Goal: Check status: Check status

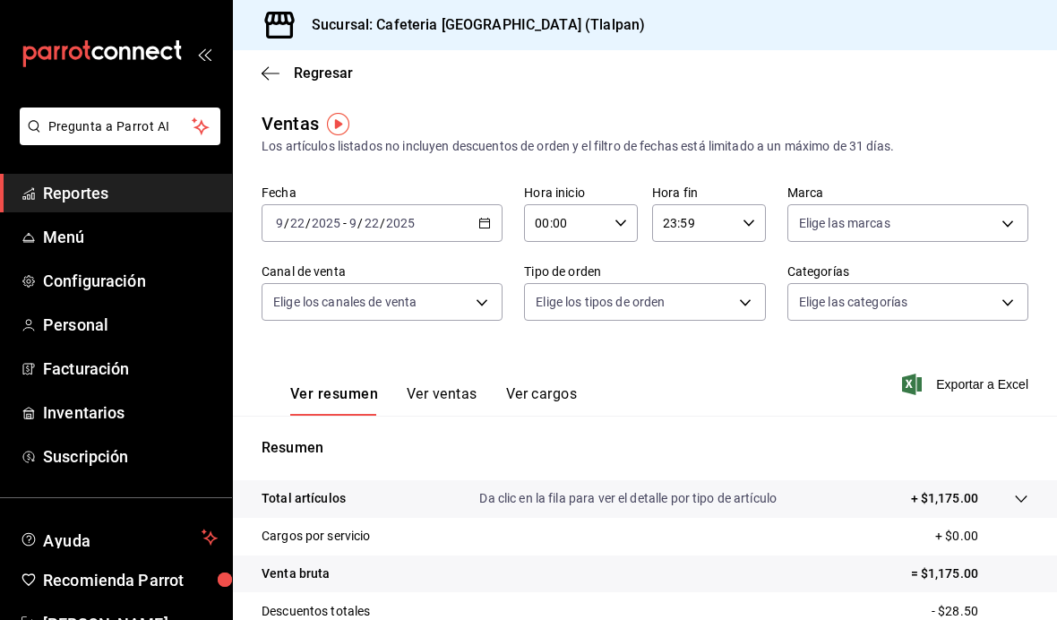
click at [491, 223] on icon "button" at bounding box center [485, 223] width 13 height 13
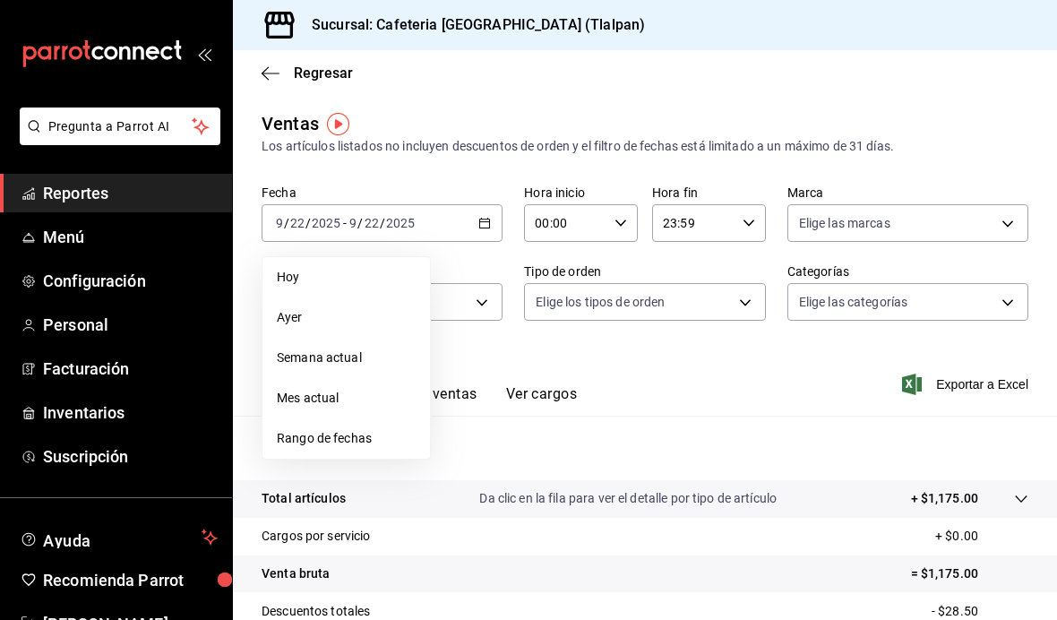
click at [363, 445] on span "Rango de fechas" at bounding box center [346, 438] width 139 height 19
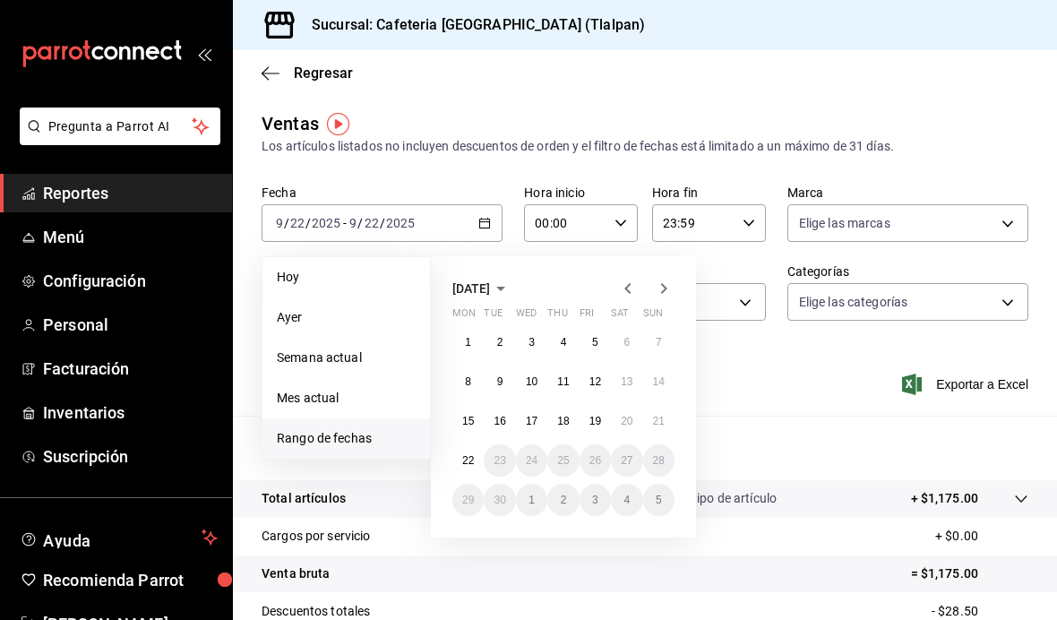
click at [632, 289] on icon "button" at bounding box center [628, 289] width 22 height 22
click at [660, 289] on icon "button" at bounding box center [664, 289] width 22 height 22
click at [634, 287] on icon "button" at bounding box center [628, 289] width 22 height 22
click at [656, 291] on icon "button" at bounding box center [664, 289] width 22 height 22
click at [467, 350] on button "1" at bounding box center [468, 342] width 31 height 32
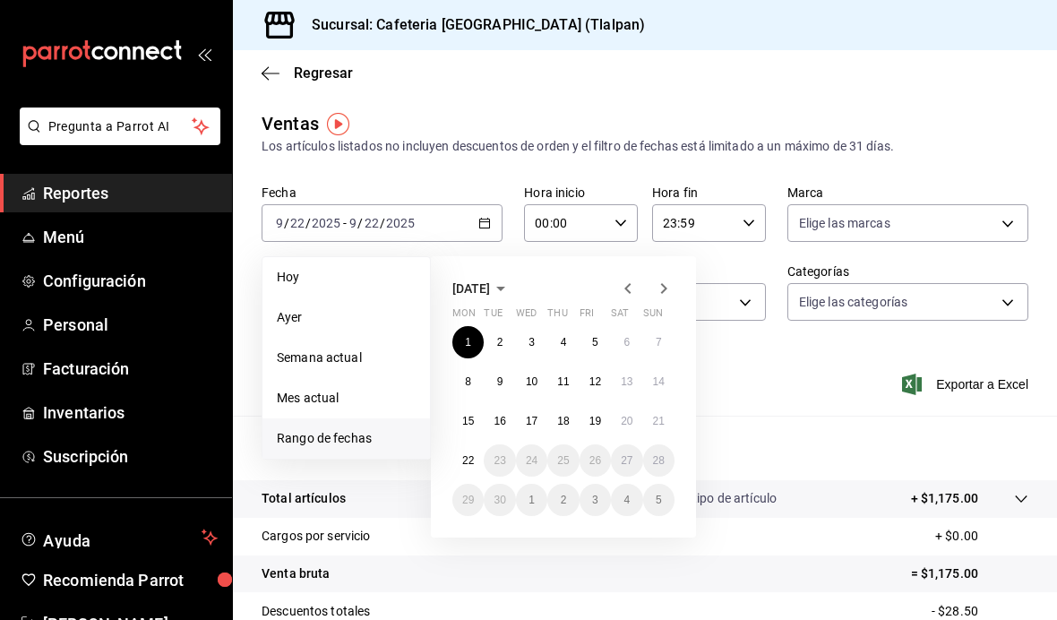
click at [464, 460] on abbr "22" at bounding box center [468, 460] width 12 height 13
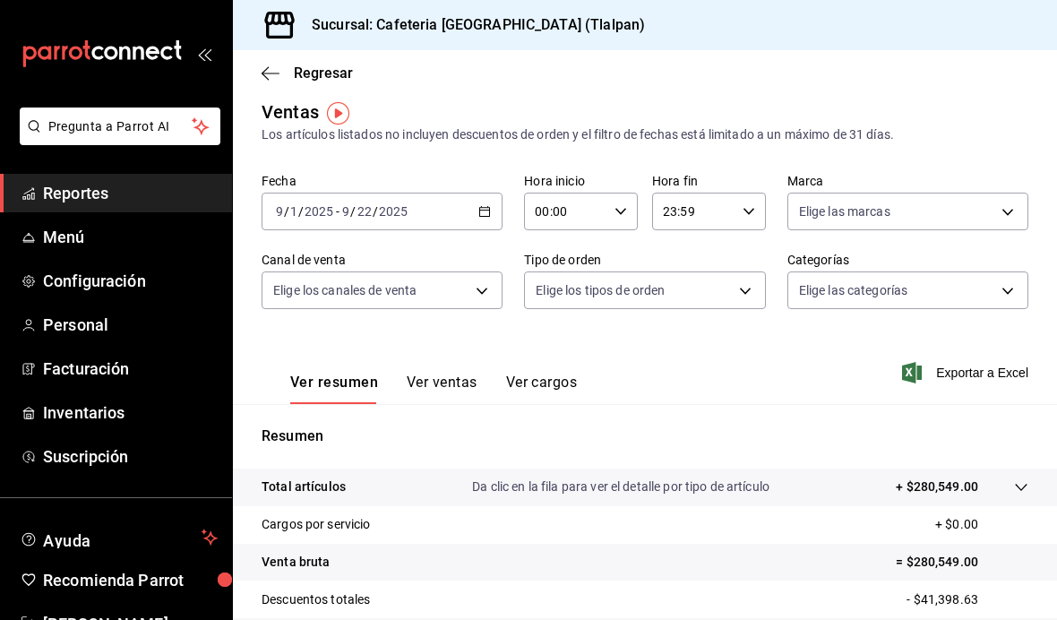
scroll to position [3, 0]
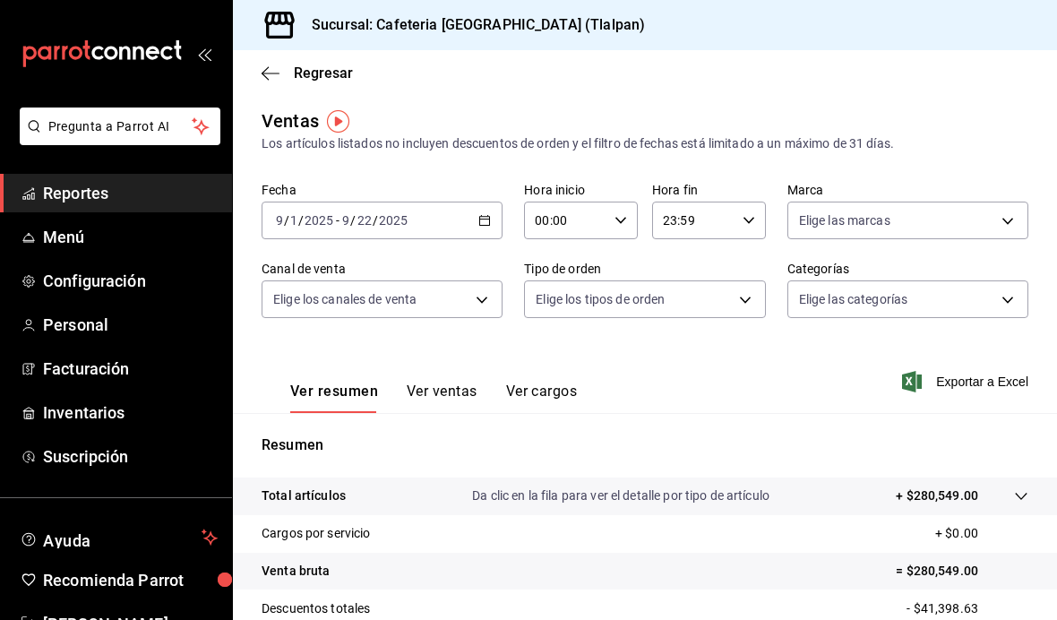
click at [488, 220] on \(Stroke\) "button" at bounding box center [485, 219] width 10 height 1
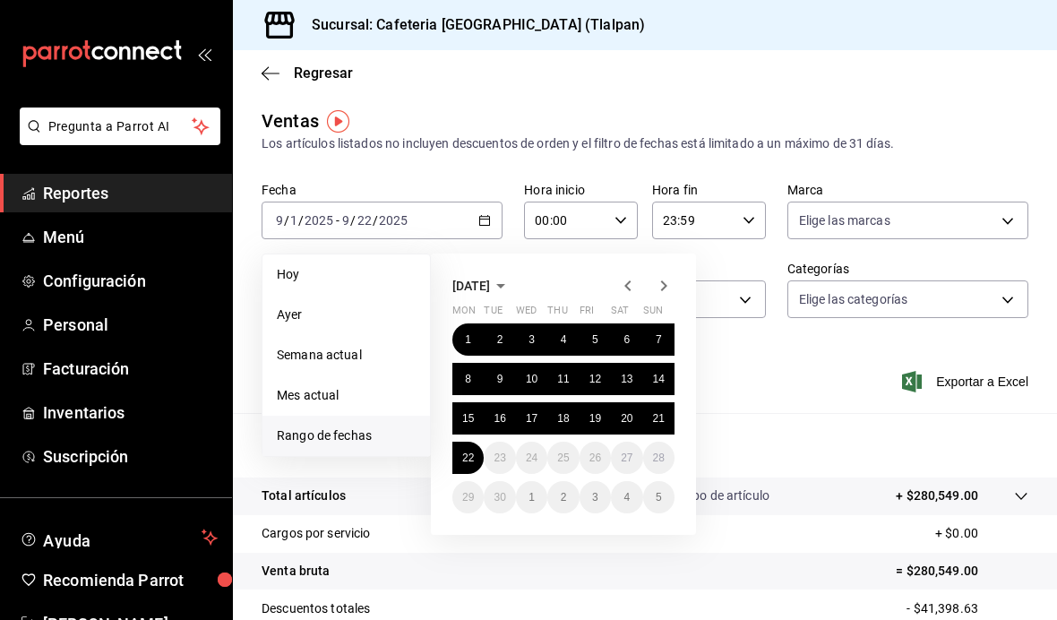
click at [637, 287] on icon "button" at bounding box center [628, 286] width 22 height 22
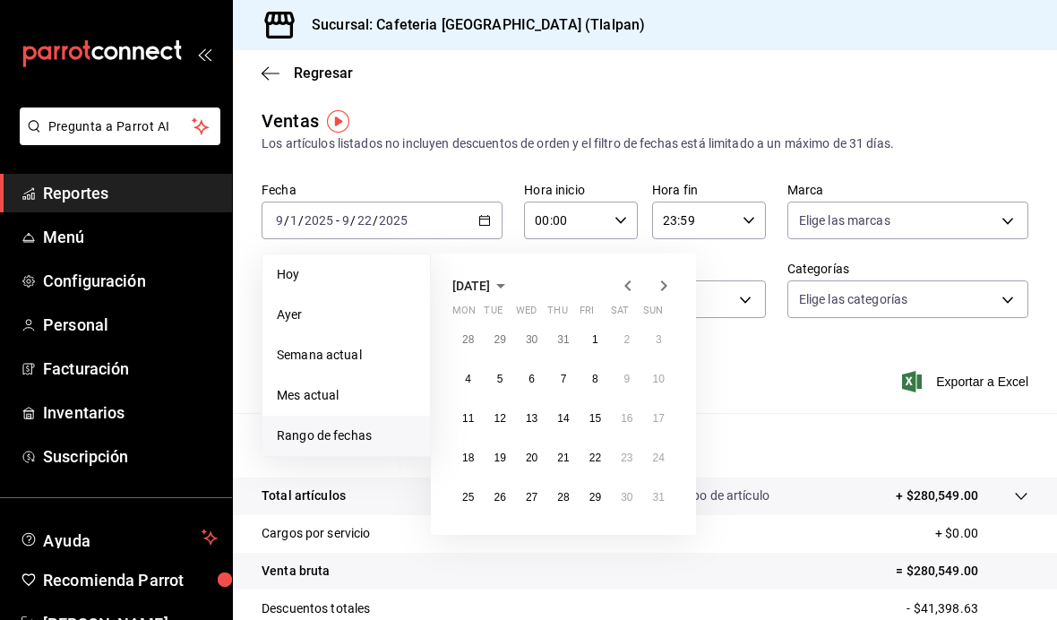
click at [473, 504] on abbr "25" at bounding box center [468, 497] width 12 height 13
click at [674, 286] on icon "button" at bounding box center [664, 286] width 22 height 22
click at [472, 454] on abbr "22" at bounding box center [468, 458] width 12 height 13
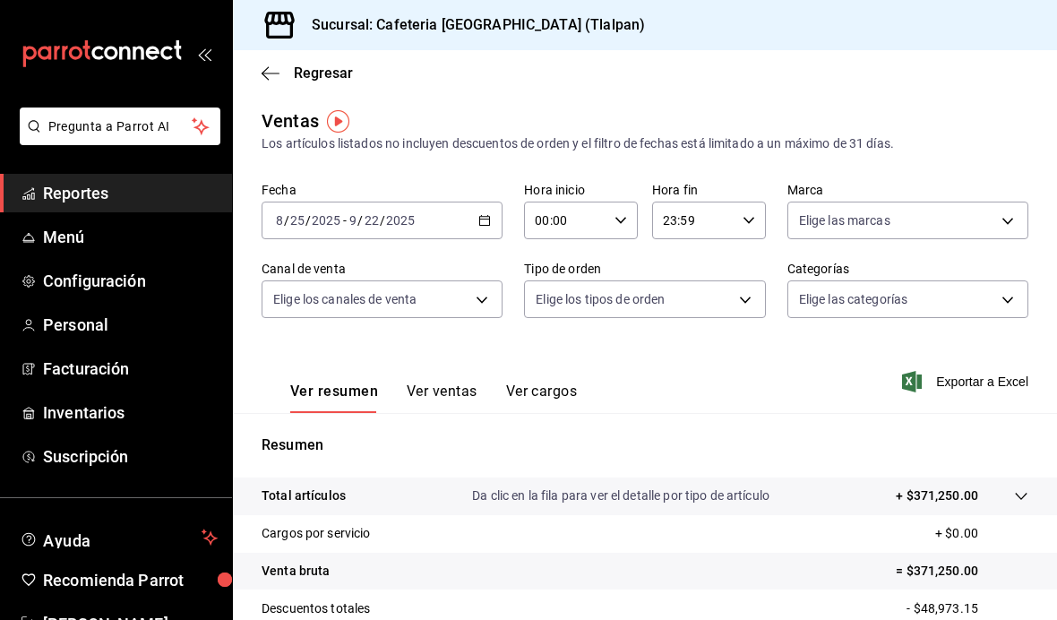
click at [482, 236] on div "[DATE] [DATE] - [DATE] [DATE]" at bounding box center [382, 221] width 241 height 38
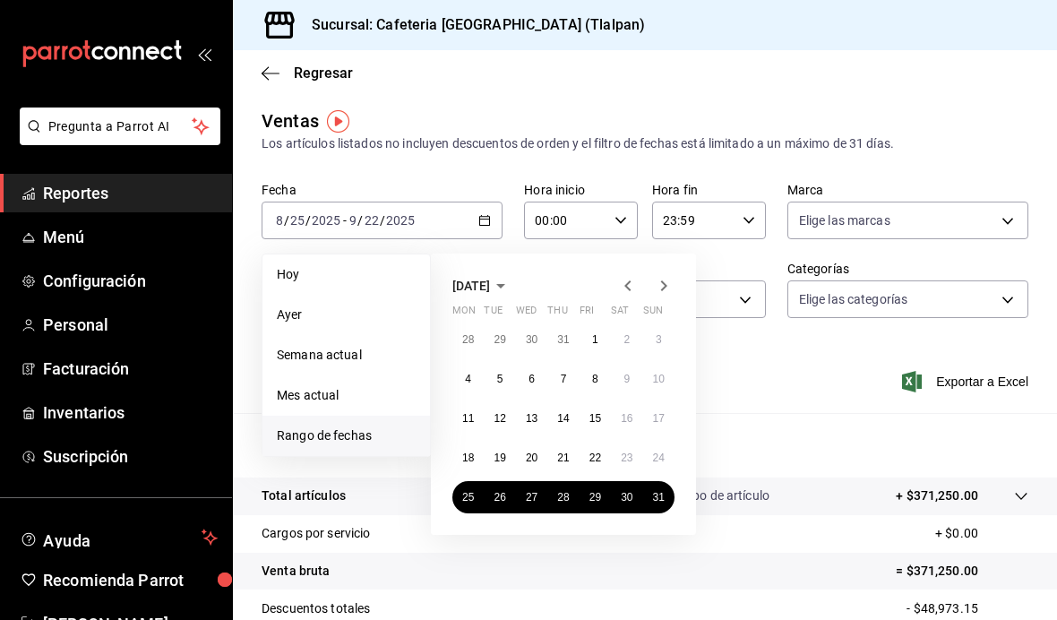
click at [625, 287] on icon "button" at bounding box center [628, 285] width 6 height 11
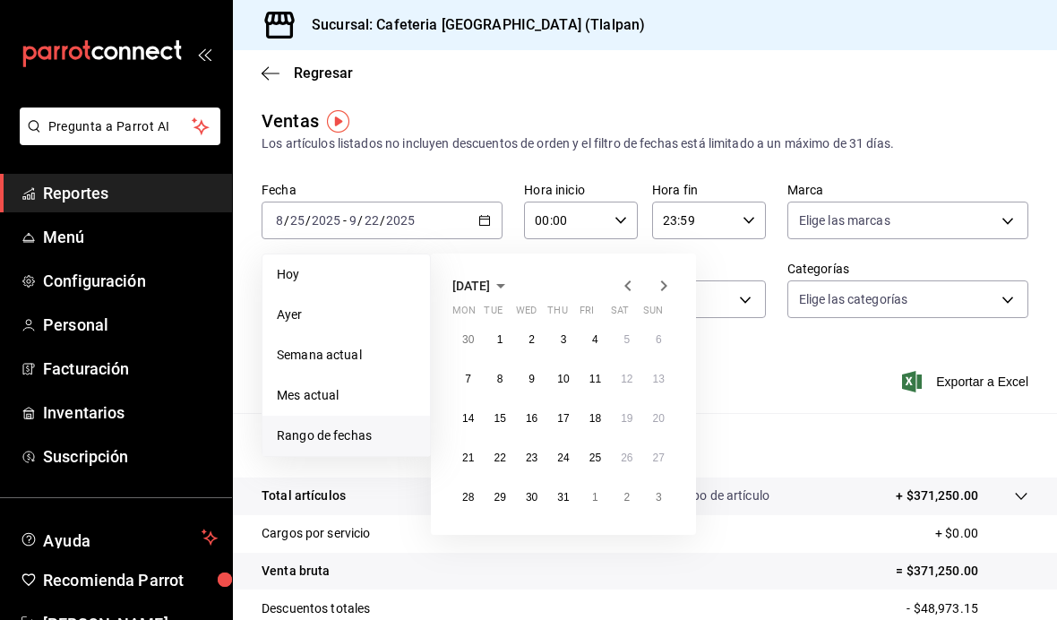
click at [664, 288] on icon "button" at bounding box center [664, 285] width 6 height 11
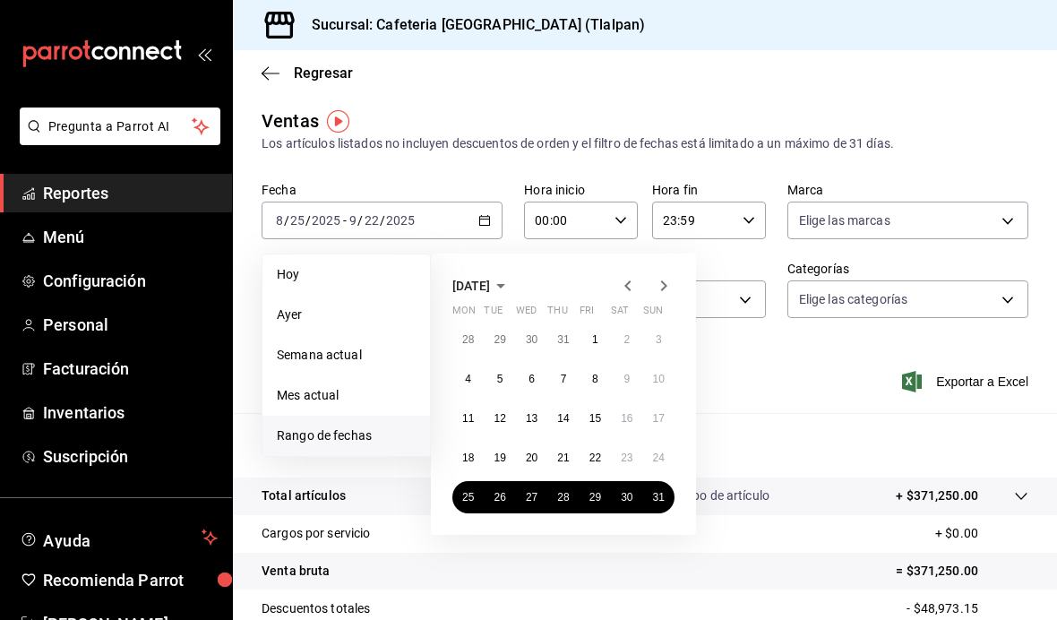
click at [625, 286] on icon "button" at bounding box center [628, 285] width 6 height 11
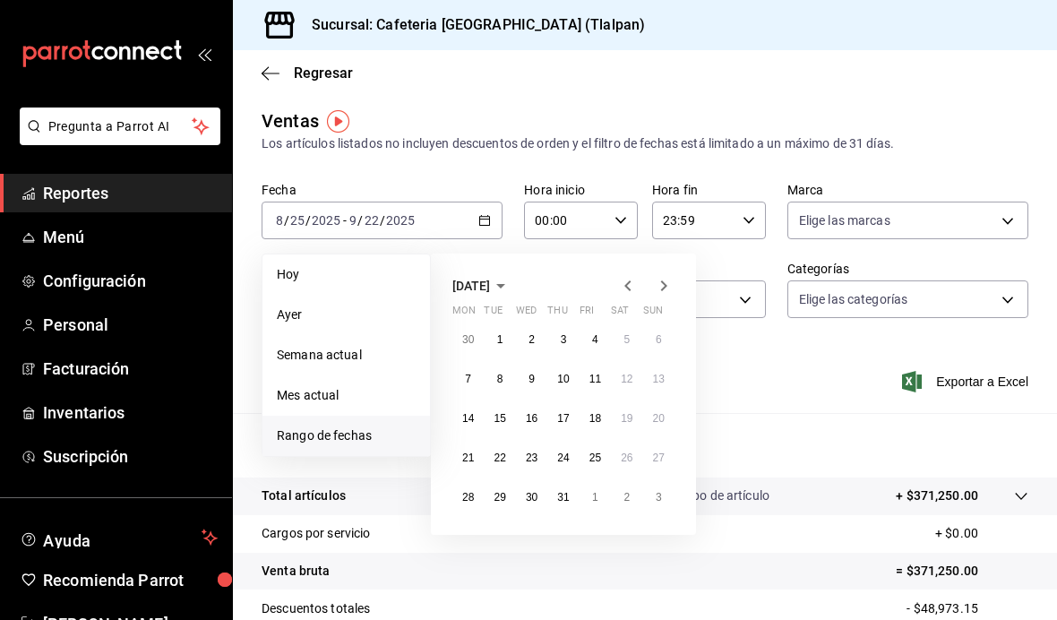
click at [656, 289] on icon "button" at bounding box center [664, 286] width 22 height 22
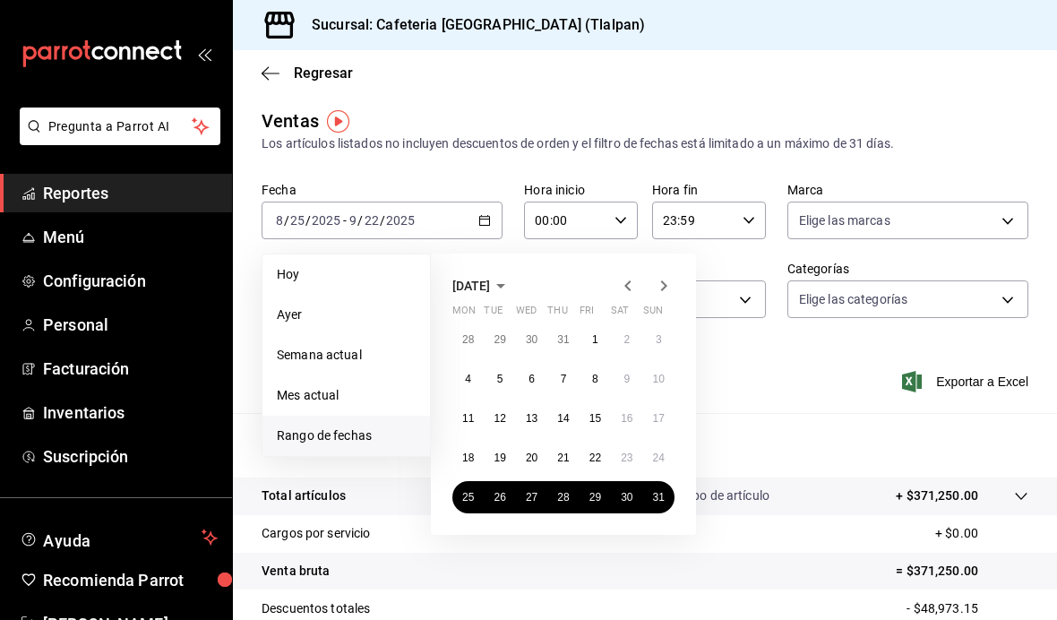
click at [656, 288] on icon "button" at bounding box center [664, 286] width 22 height 22
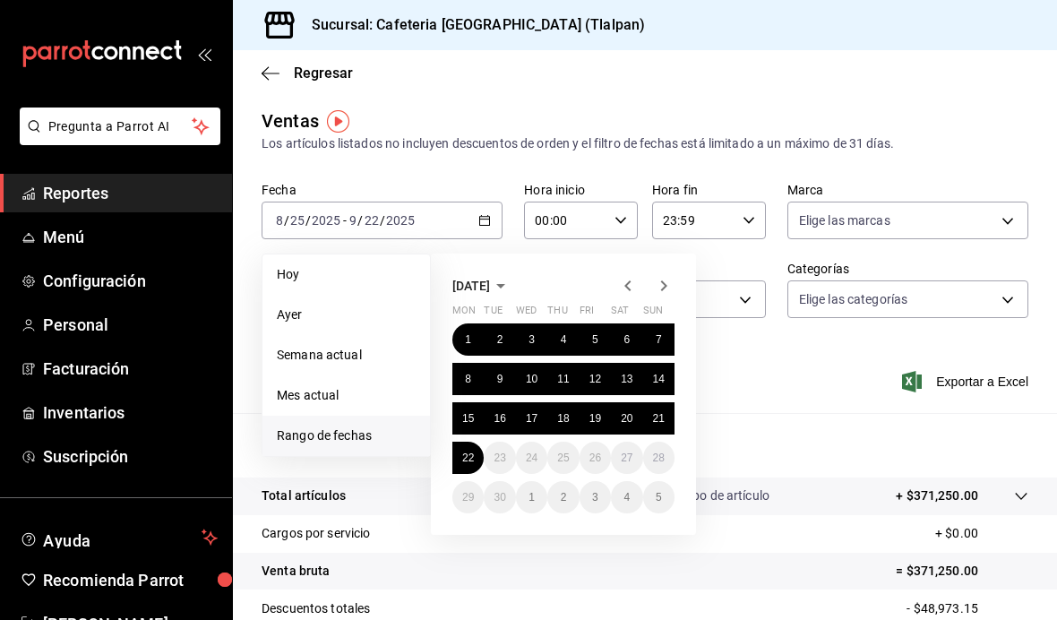
click at [626, 285] on icon "button" at bounding box center [628, 285] width 6 height 11
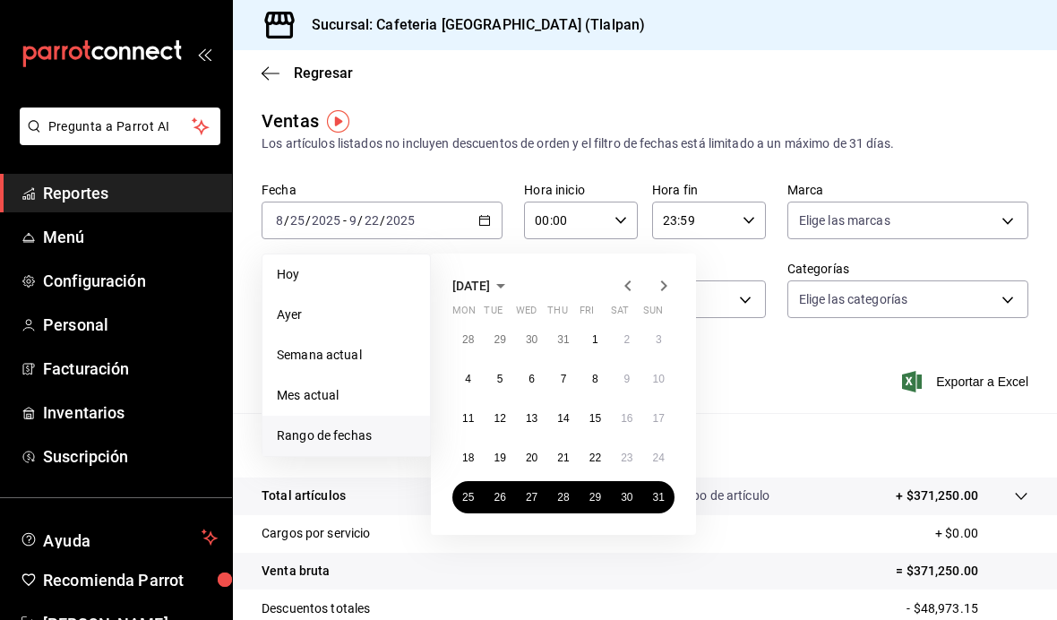
click at [466, 495] on abbr "25" at bounding box center [468, 497] width 12 height 13
click at [661, 283] on icon "button" at bounding box center [664, 286] width 22 height 22
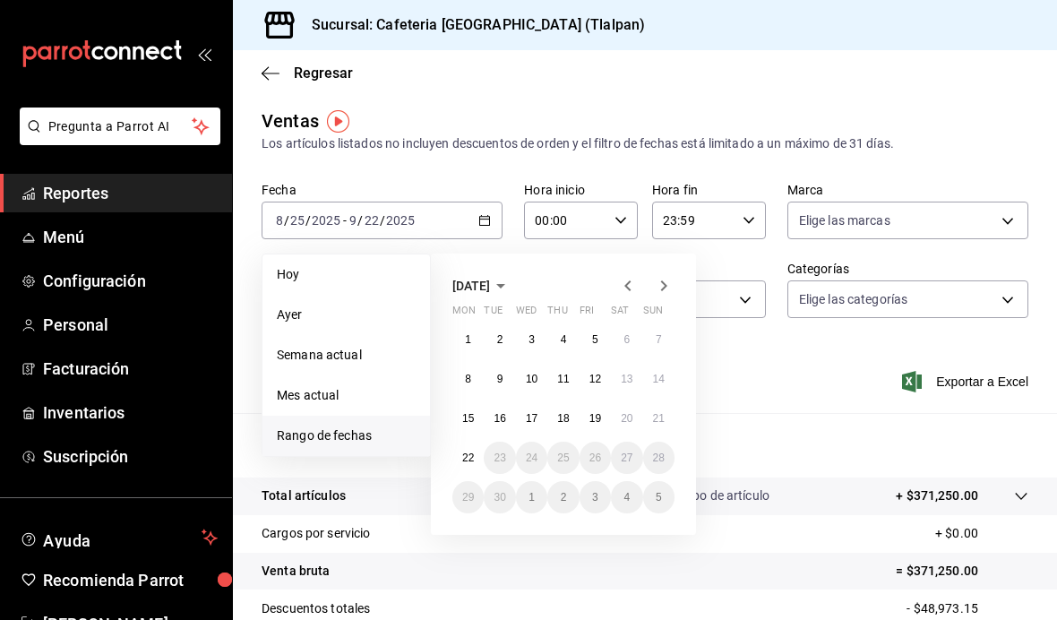
click at [660, 421] on abbr "21" at bounding box center [659, 418] width 12 height 13
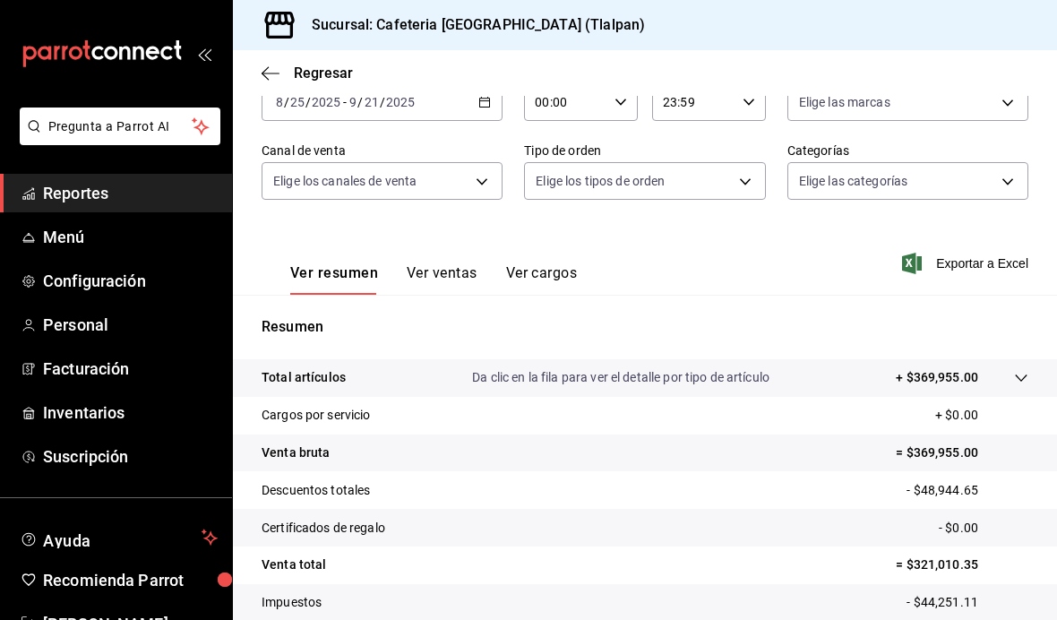
scroll to position [73, 0]
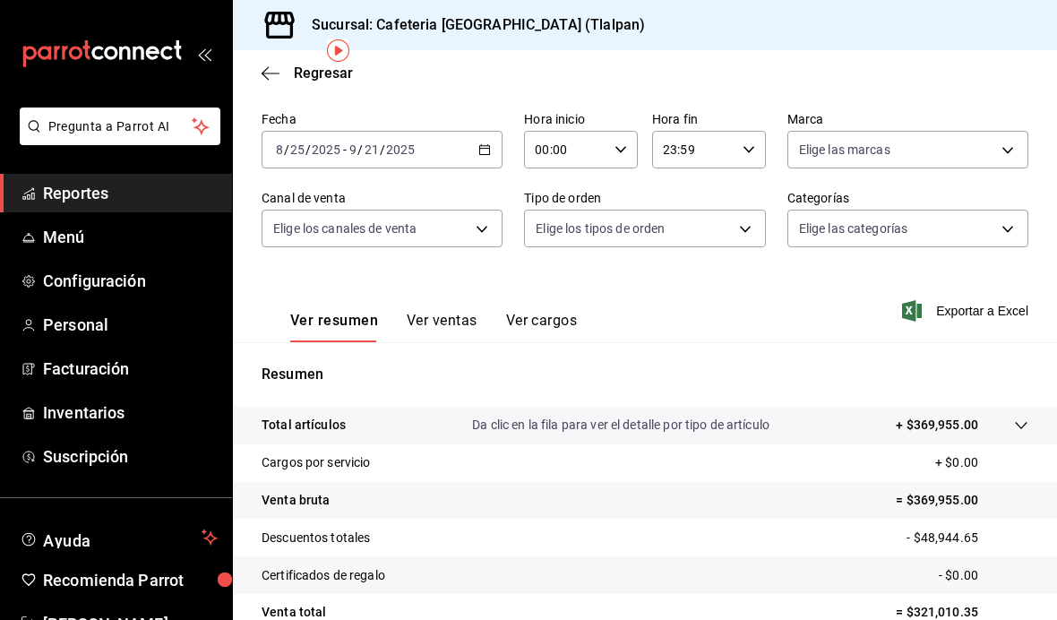
click at [626, 145] on icon "button" at bounding box center [621, 149] width 13 height 13
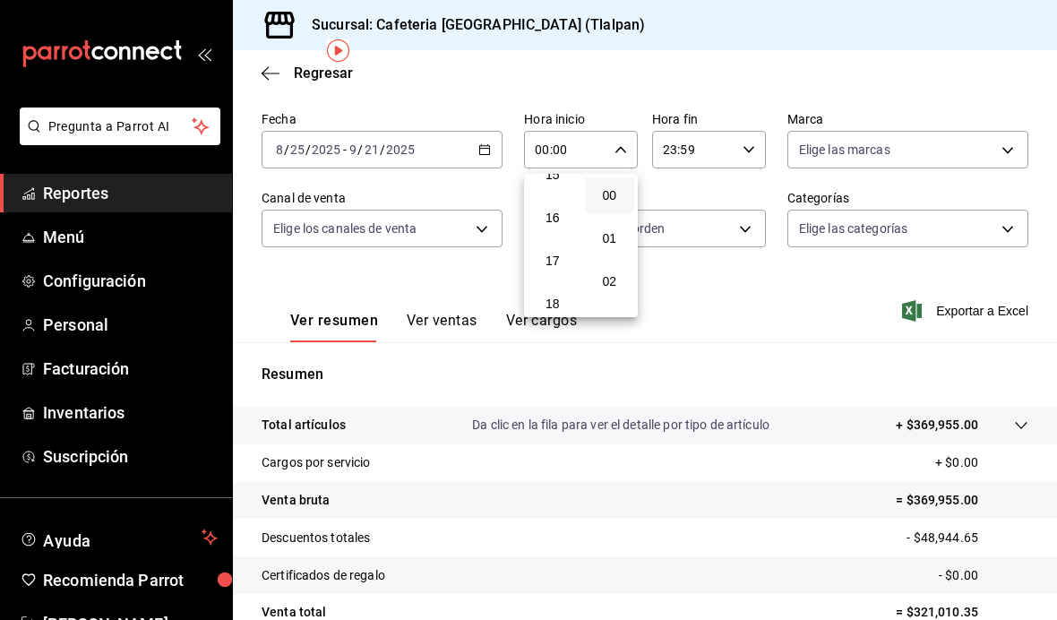
scroll to position [648, 0]
click at [563, 208] on button "15" at bounding box center [553, 193] width 50 height 36
type input "15:00"
click at [732, 305] on div at bounding box center [528, 310] width 1057 height 620
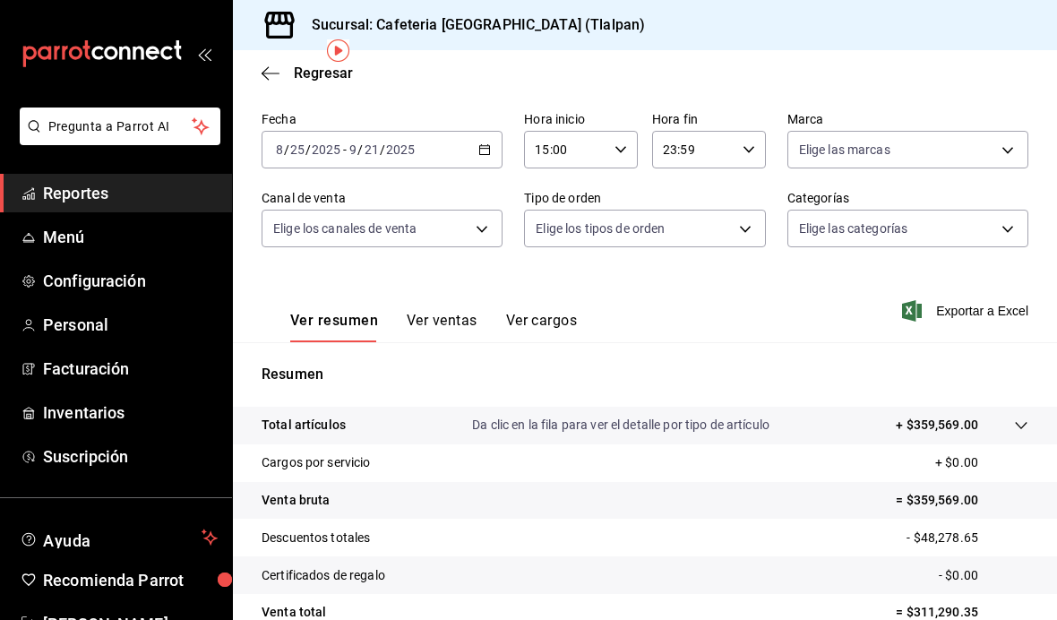
click at [721, 152] on input "23:59" at bounding box center [693, 150] width 83 height 36
click at [688, 254] on span "16" at bounding box center [681, 246] width 29 height 14
click at [744, 200] on span "00" at bounding box center [738, 195] width 29 height 14
type input "16:00"
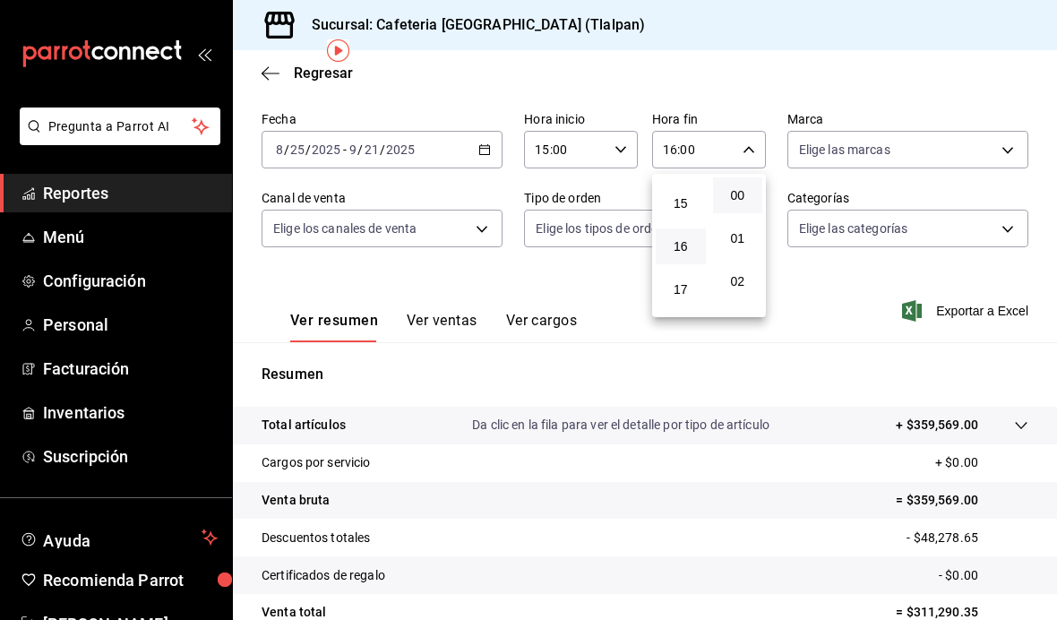
click at [755, 384] on div at bounding box center [528, 310] width 1057 height 620
click at [927, 88] on div "Regresar" at bounding box center [645, 73] width 824 height 46
click at [435, 333] on button "Ver ventas" at bounding box center [442, 327] width 71 height 30
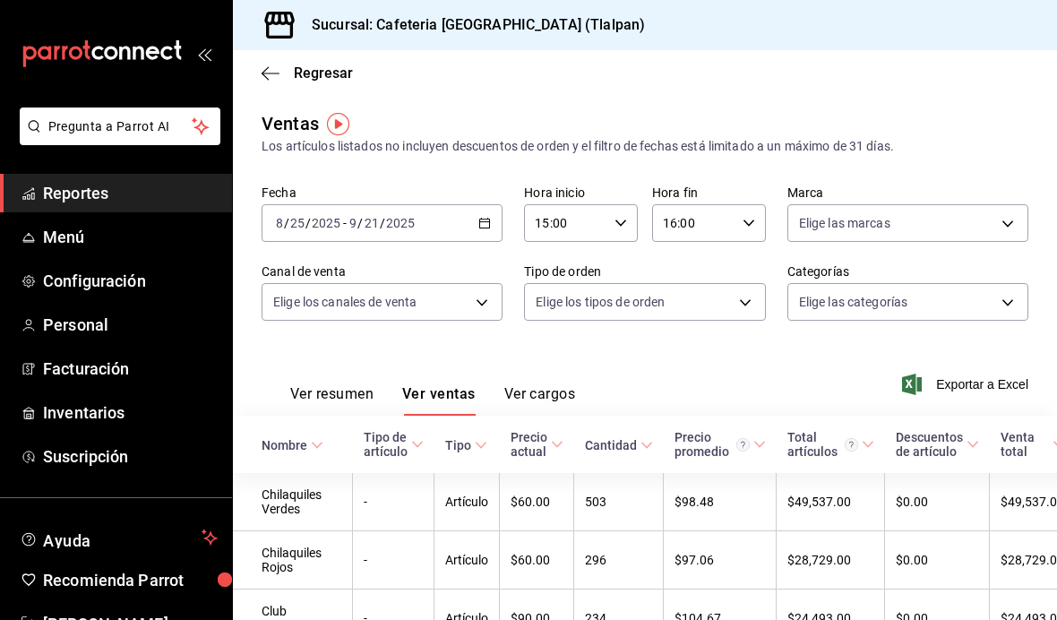
click at [919, 294] on body "Pregunta a Parrot AI Reportes Menú Configuración Personal Facturación Inventari…" at bounding box center [528, 310] width 1057 height 620
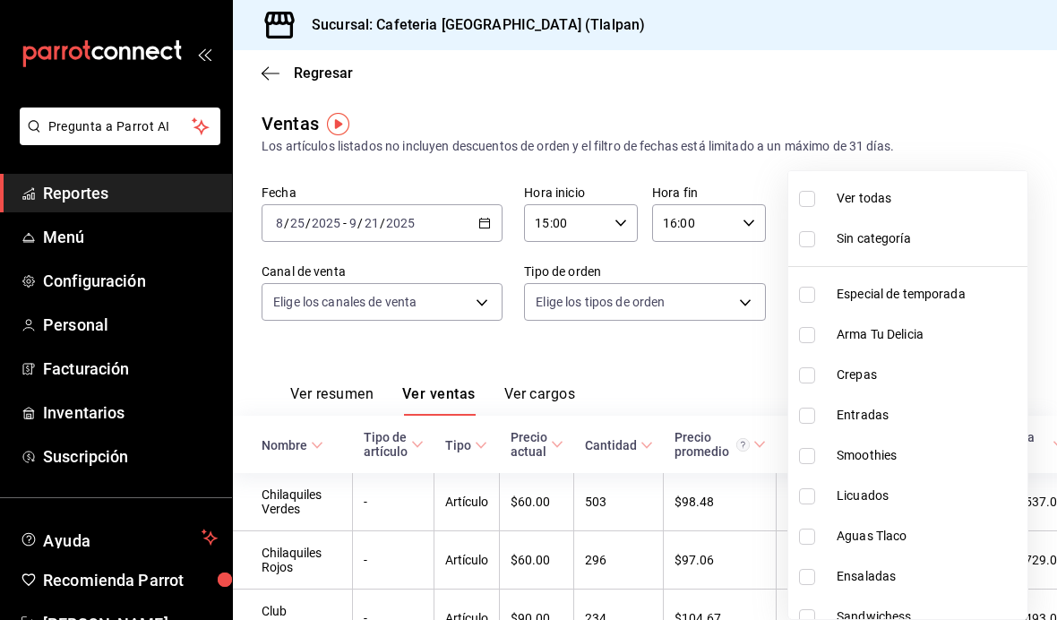
click at [915, 201] on span "Ver todas" at bounding box center [929, 198] width 184 height 19
type input "8fb5c5e2-c76a-4129-8e25-25de823e503d,657201d4-d6ef-4148-94c8-ccd00e340086,2df64…"
checkbox input "true"
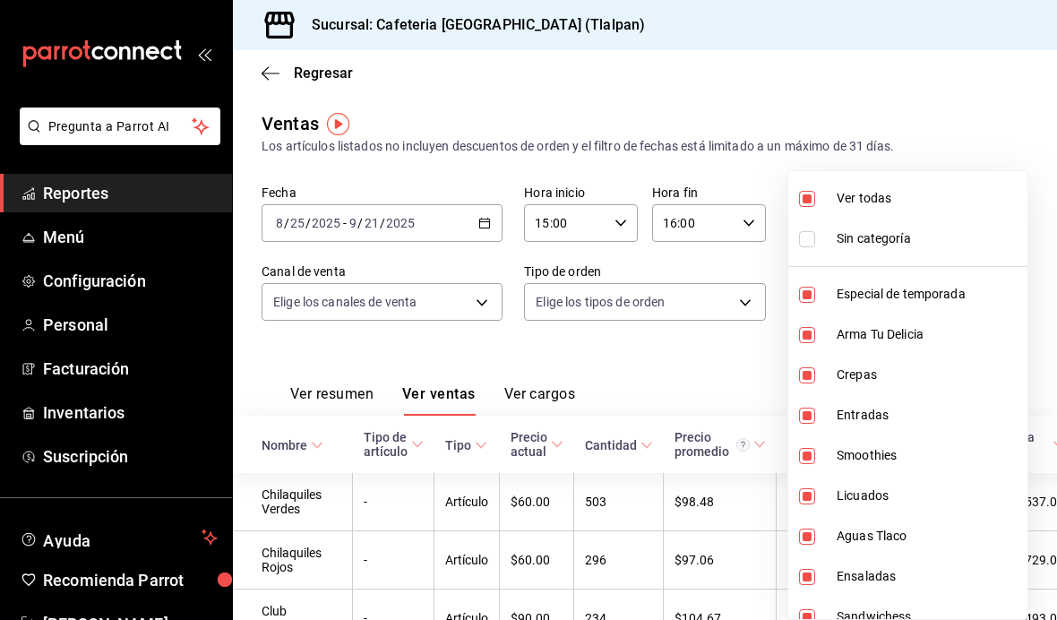
checkbox input "true"
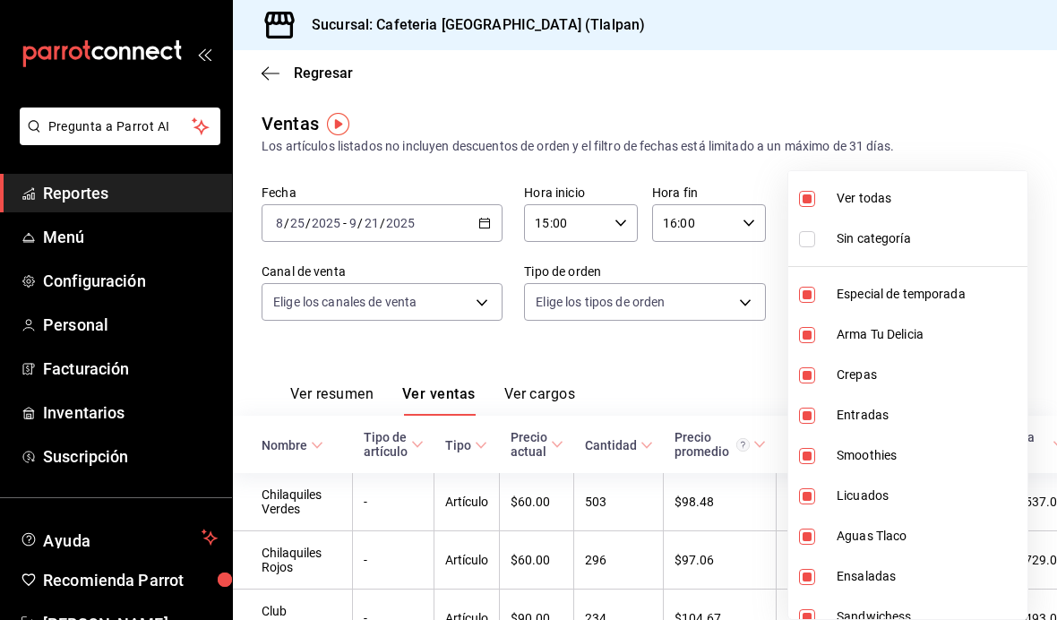
checkbox input "true"
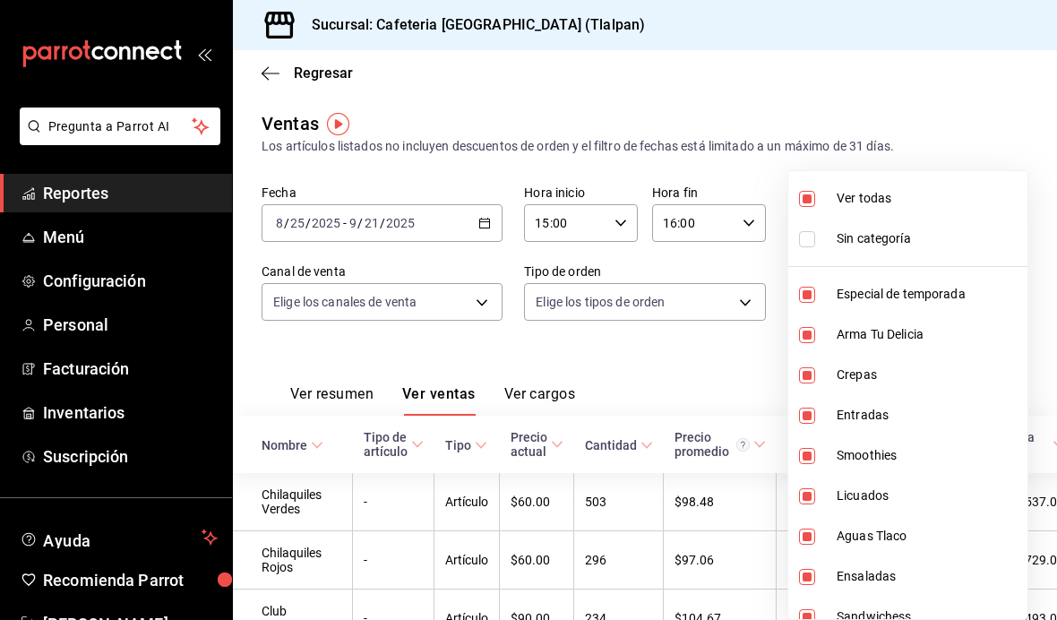
checkbox input "true"
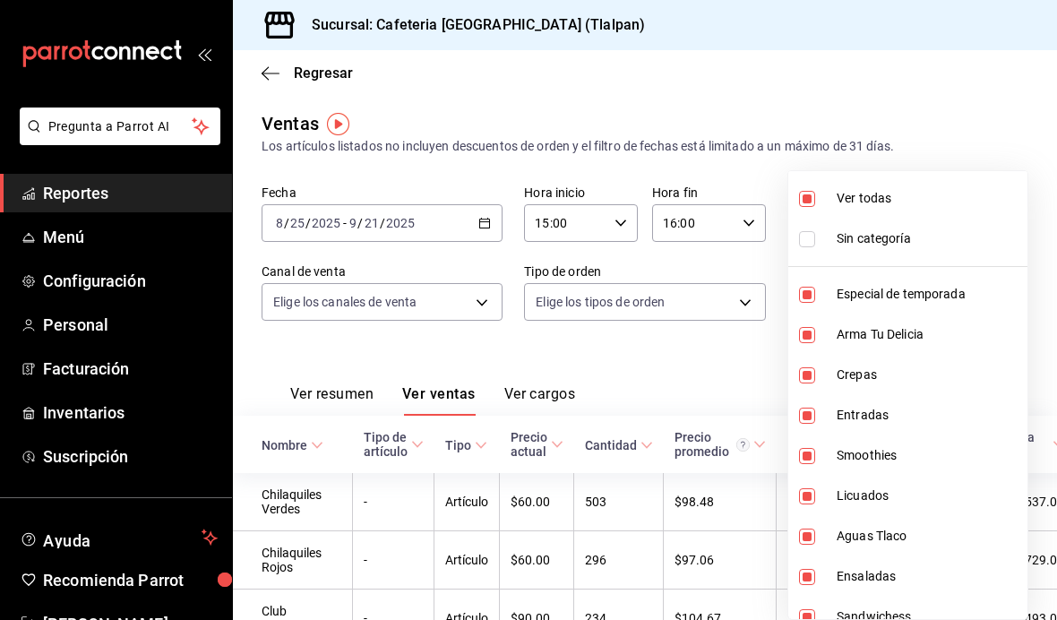
checkbox input "true"
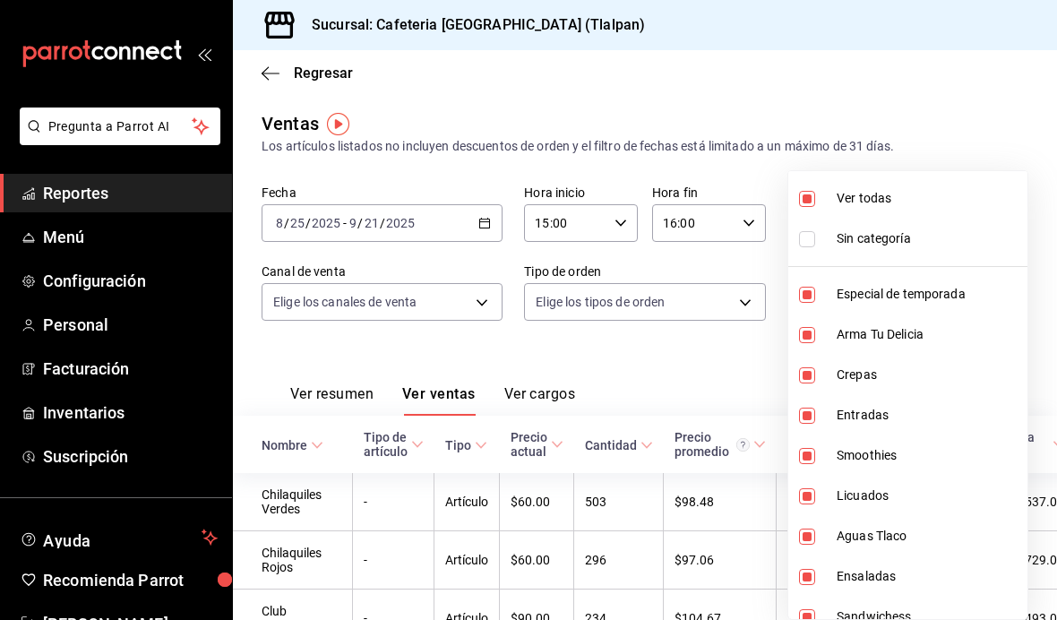
checkbox input "true"
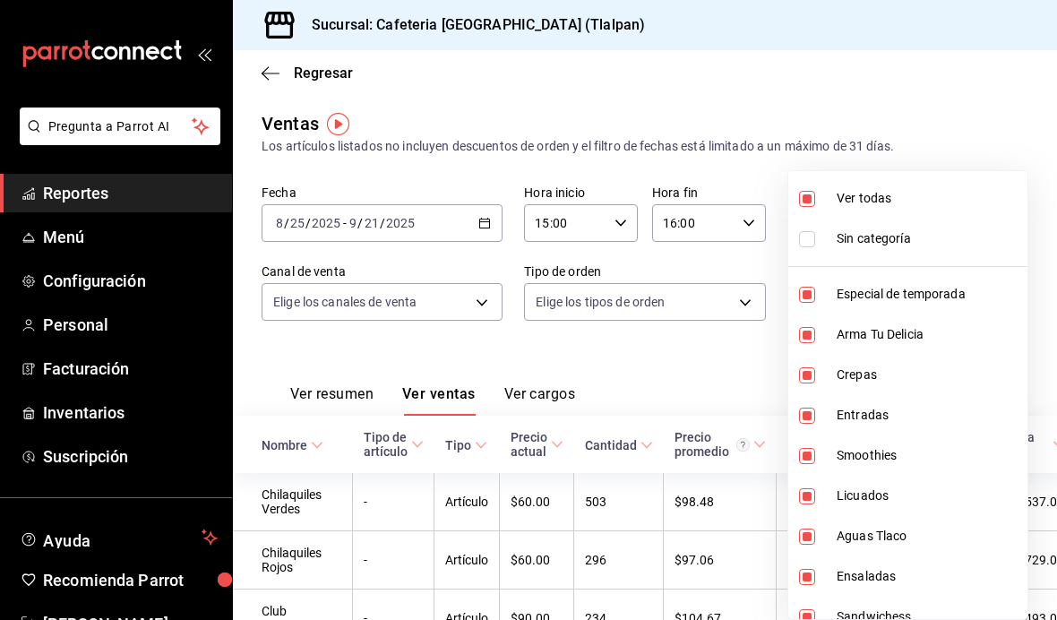
checkbox input "true"
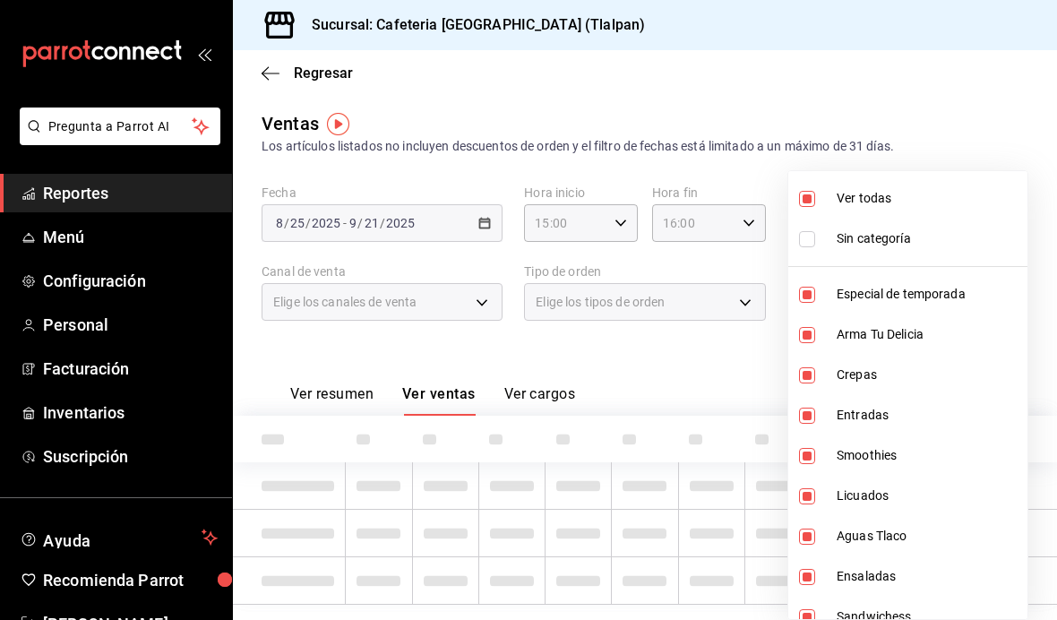
click at [717, 388] on div at bounding box center [528, 310] width 1057 height 620
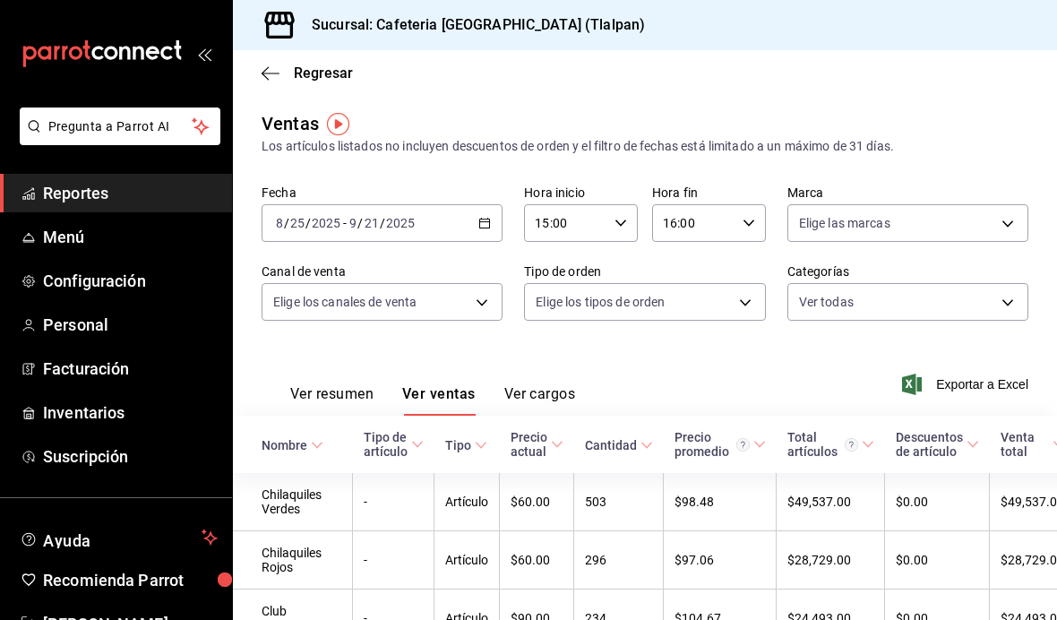
click at [934, 376] on span "Exportar a Excel" at bounding box center [967, 385] width 123 height 22
click at [853, 214] on body "Pregunta a Parrot AI Reportes Menú Configuración Personal Facturación Inventari…" at bounding box center [528, 310] width 1057 height 620
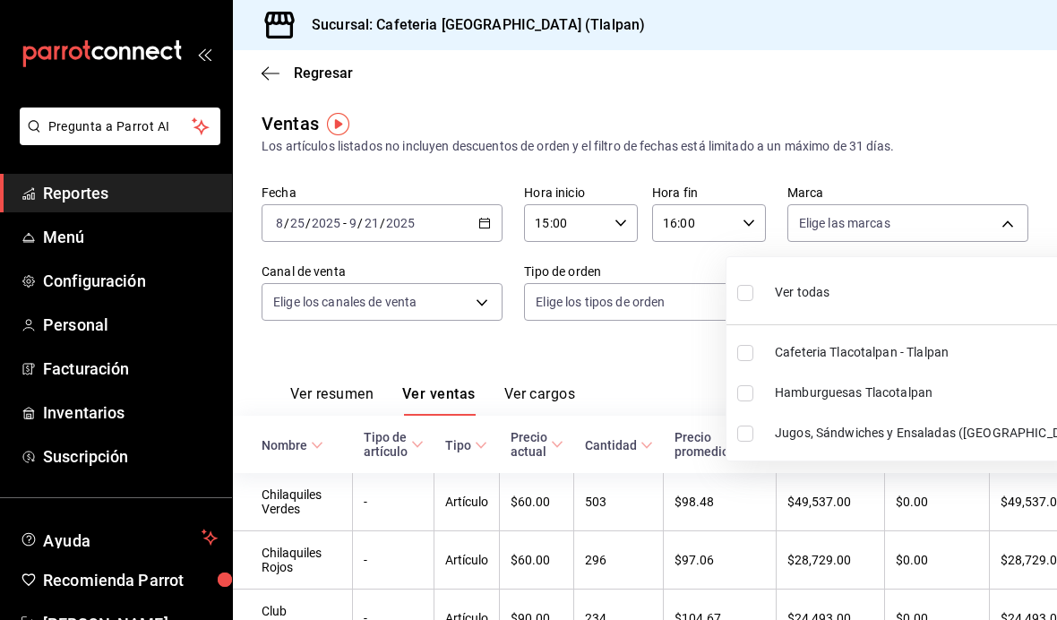
click at [810, 289] on span "Ver todas" at bounding box center [802, 292] width 55 height 19
type input "ec576109-29d1-42df-b2ca-5becddbd2efe,3dfd9669-9911-4f47-a36d-8fb2dcc6eb36,e5a57…"
checkbox input "true"
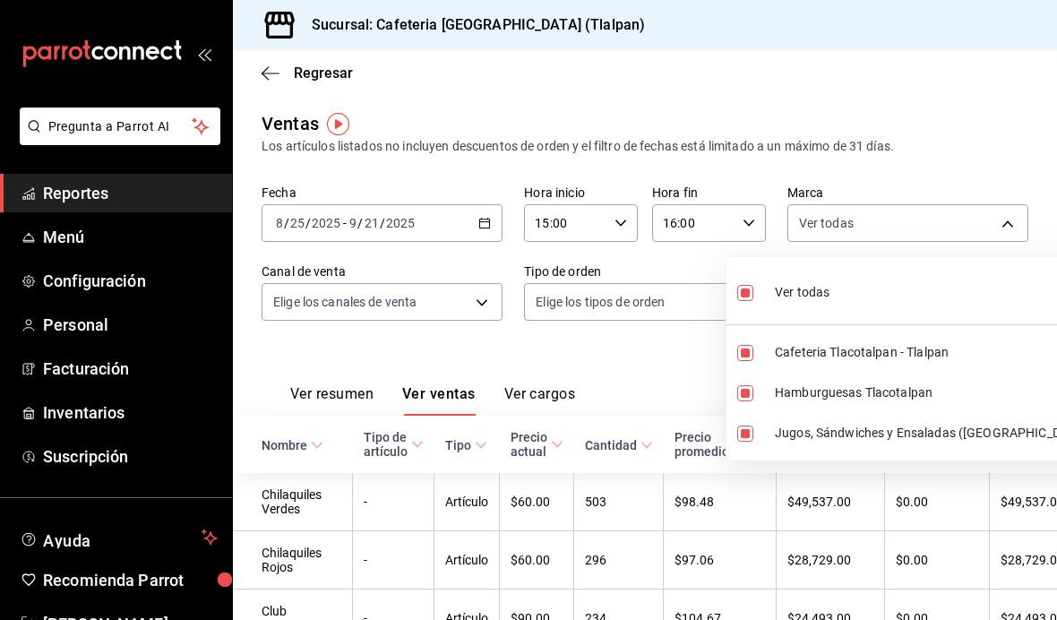
checkbox input "true"
click at [746, 309] on ul "Ver todas Cafeteria Tlacotalpan - Tlalpan Hamburguesas Tlacotalpan Jugos, [GEOG…" at bounding box center [912, 358] width 371 height 203
click at [631, 382] on div at bounding box center [528, 310] width 1057 height 620
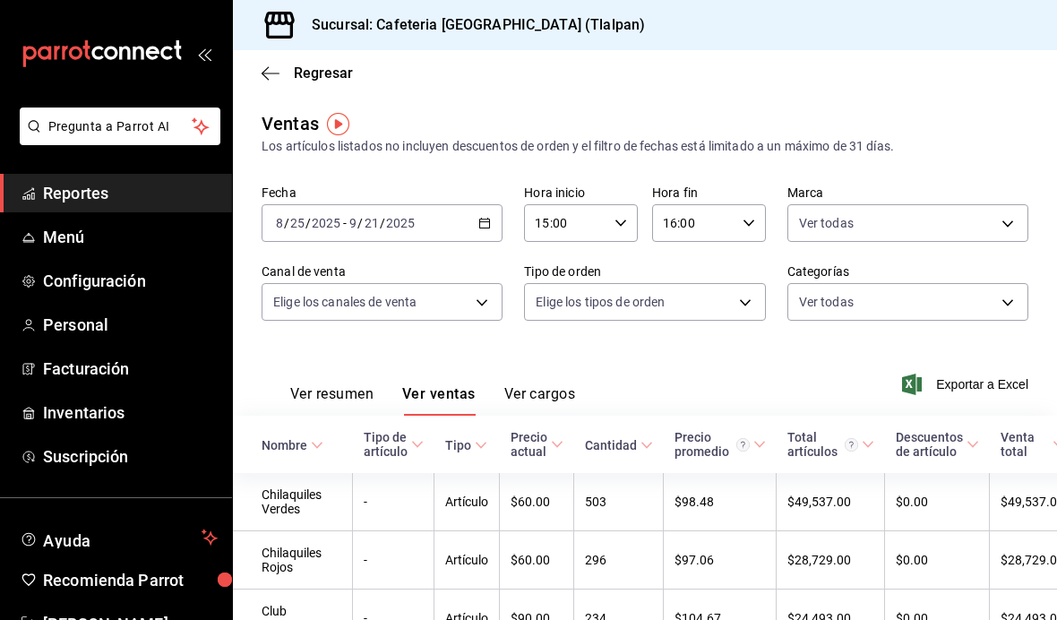
click at [487, 318] on body "Pregunta a Parrot AI Reportes Menú Configuración Personal Facturación Inventari…" at bounding box center [528, 310] width 1057 height 620
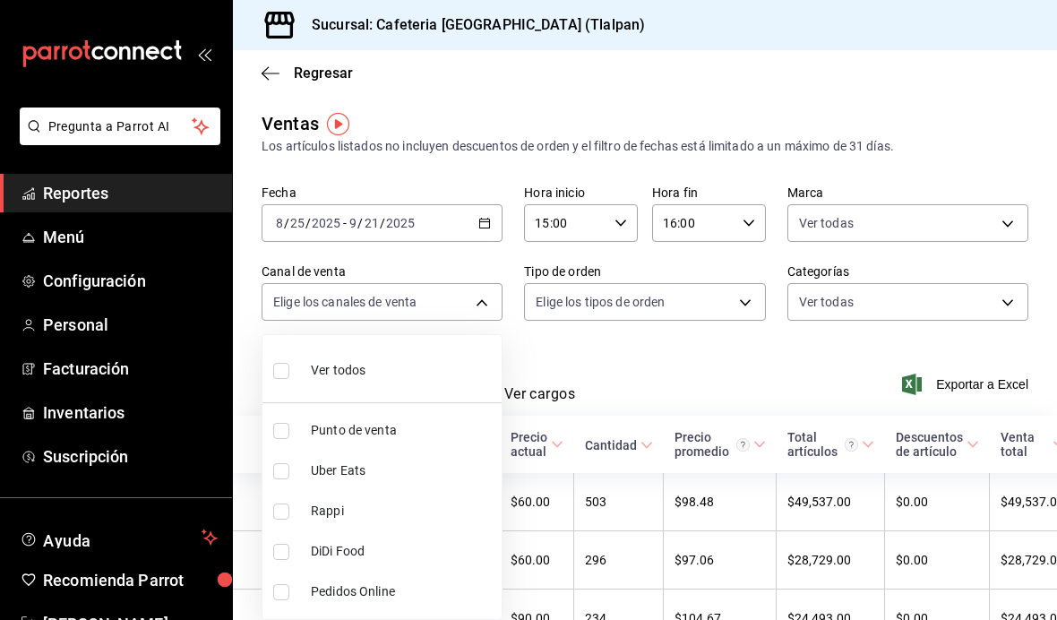
click at [447, 368] on li "Ver todos" at bounding box center [382, 368] width 239 height 53
type input "PARROT,UBER_EATS,RAPPI,DIDI_FOOD,ONLINE"
checkbox input "true"
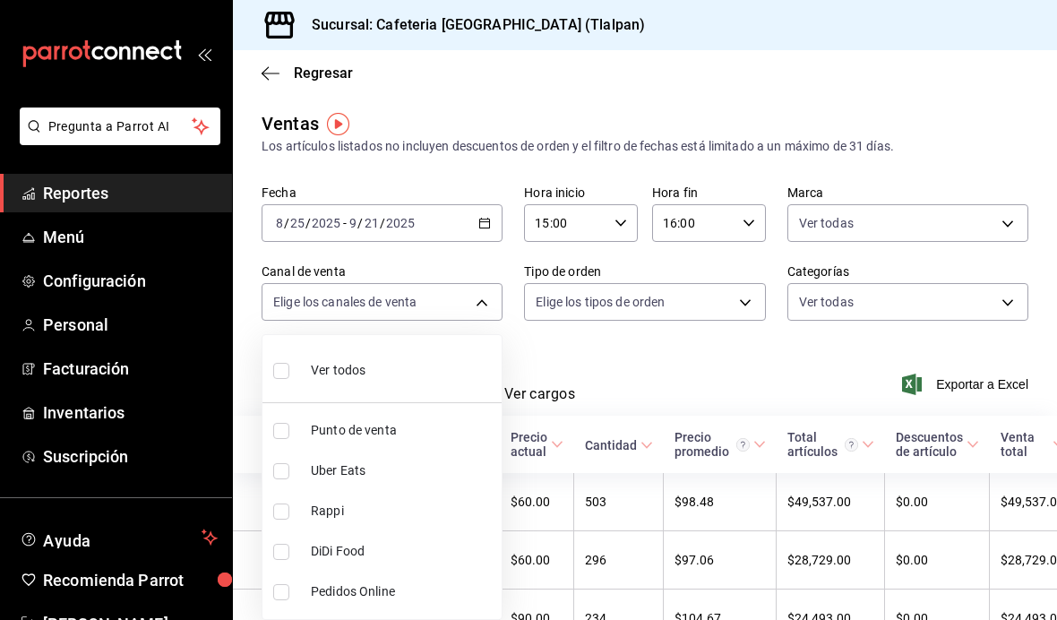
checkbox input "true"
click at [690, 367] on div at bounding box center [528, 310] width 1057 height 620
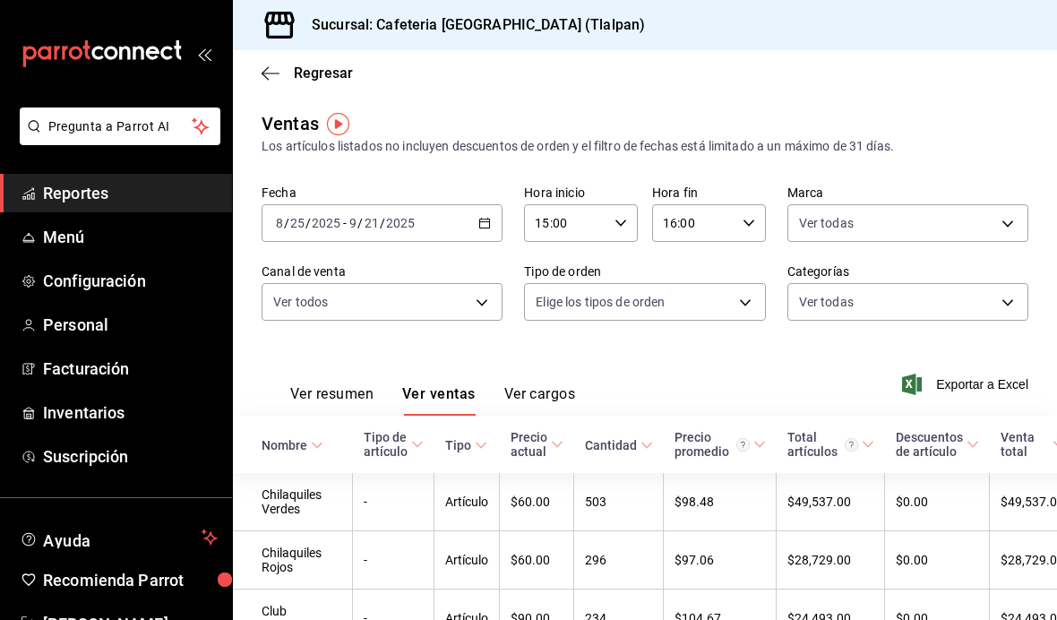
click at [702, 315] on body "Pregunta a Parrot AI Reportes Menú Configuración Personal Facturación Inventari…" at bounding box center [528, 310] width 1057 height 620
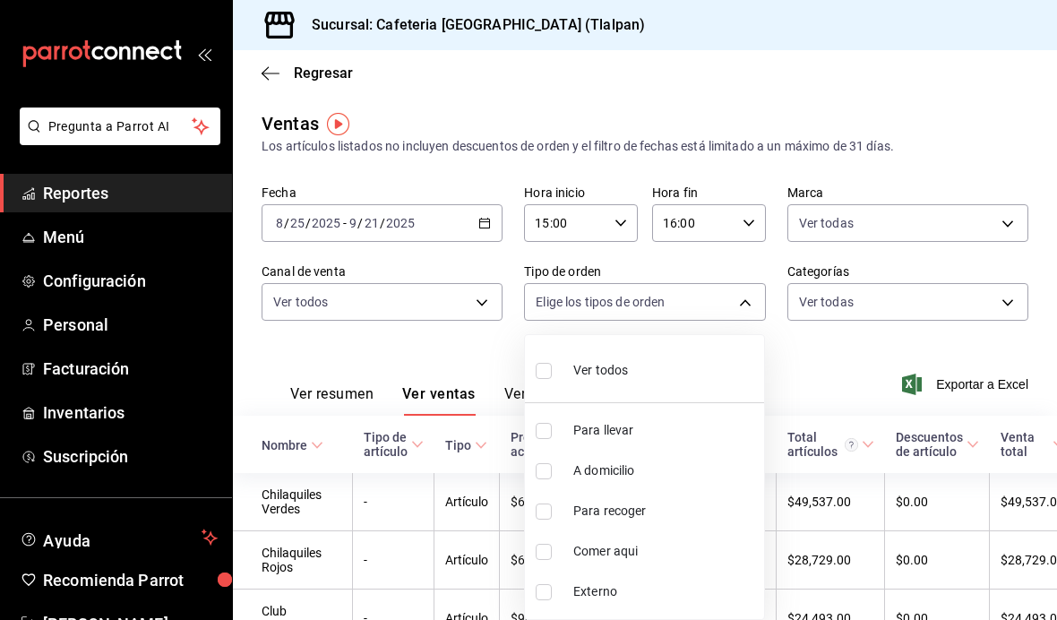
click at [675, 373] on li "Ver todos" at bounding box center [644, 368] width 239 height 53
type input "ce9e2f29-1535-4c58-be62-8d524788961d,65c88439-aa9c-4609-b4eb-33143dae281a,e2aea…"
checkbox input "true"
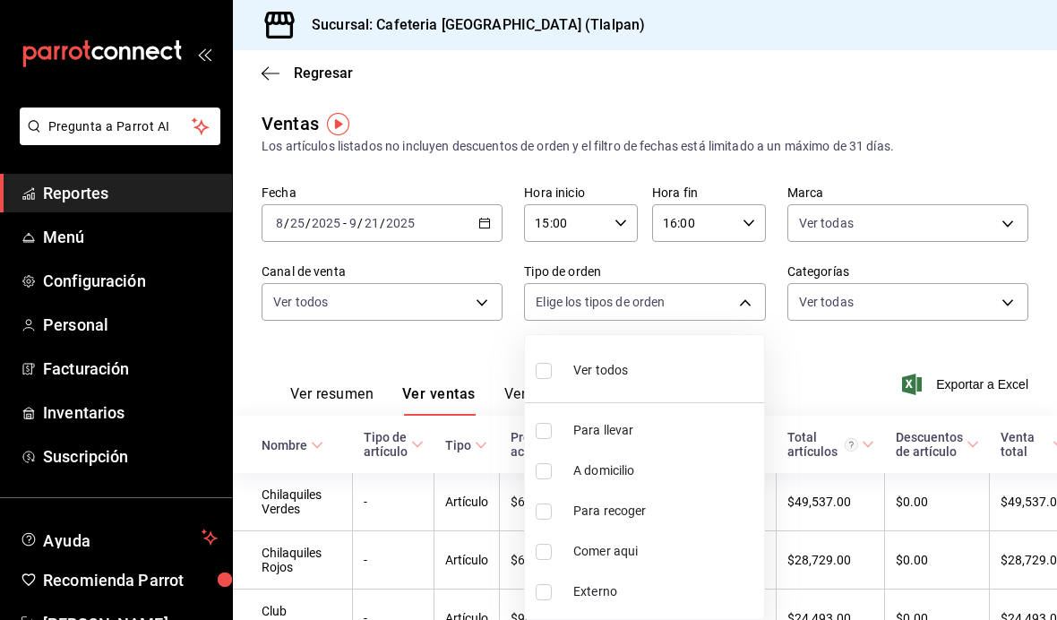
checkbox input "true"
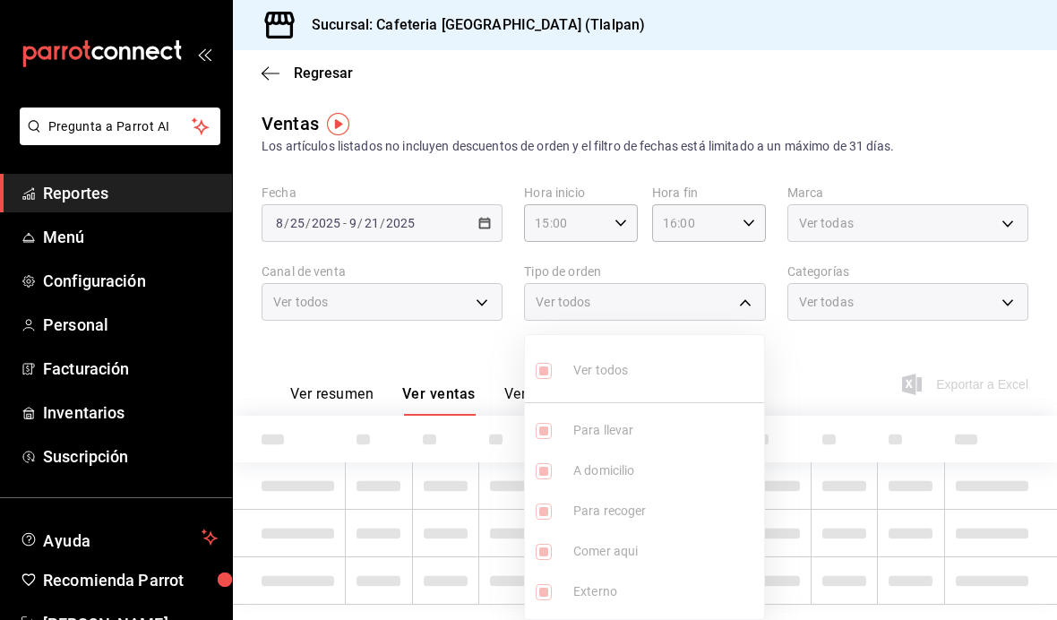
click at [862, 368] on div at bounding box center [528, 310] width 1057 height 620
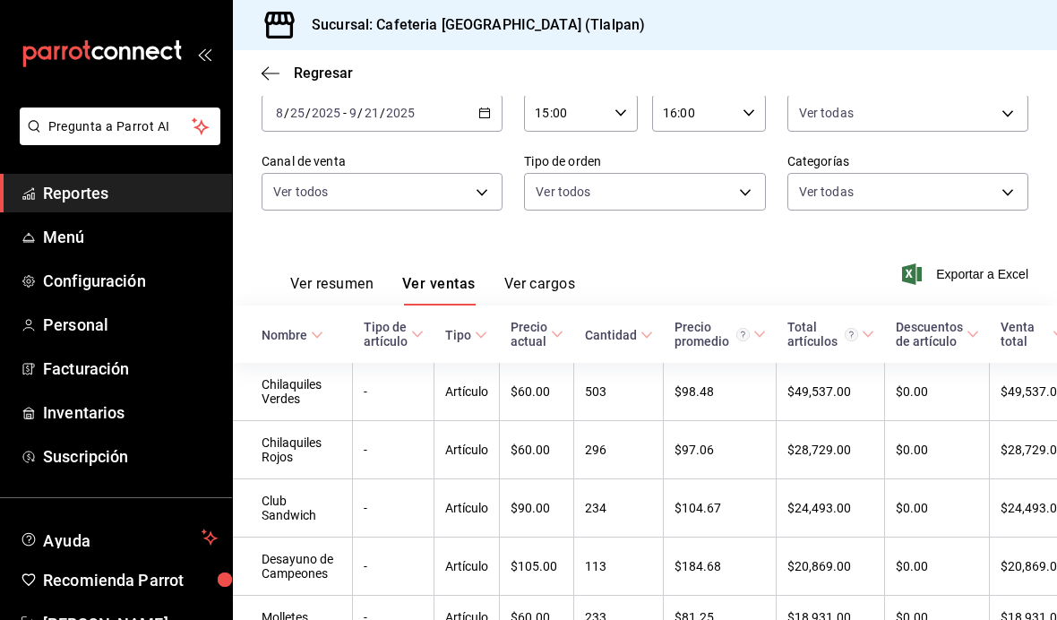
scroll to position [200, 0]
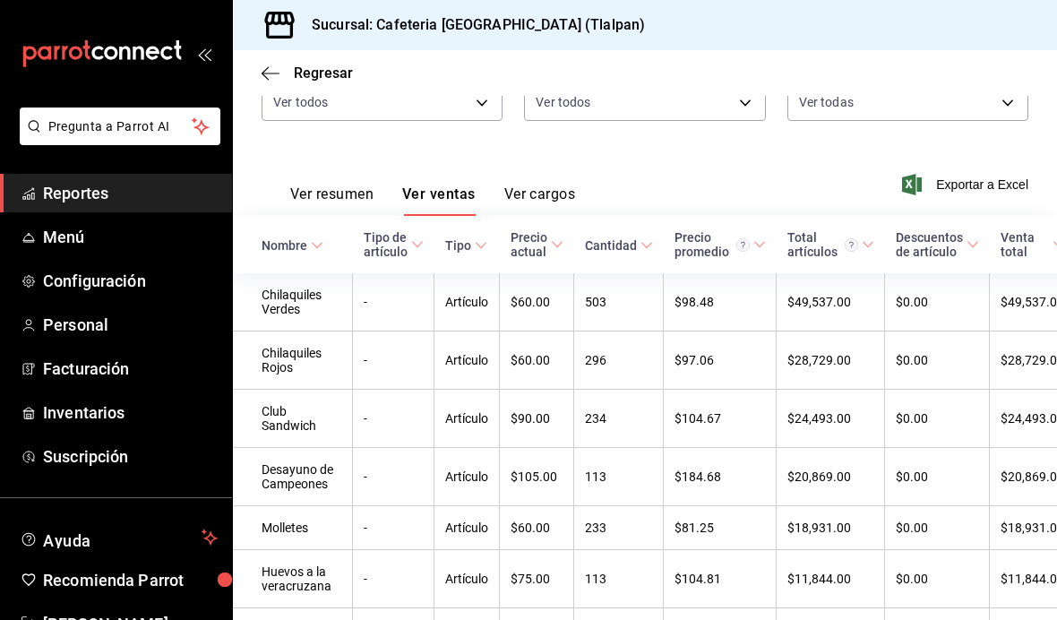
click at [362, 192] on button "Ver resumen" at bounding box center [331, 200] width 83 height 30
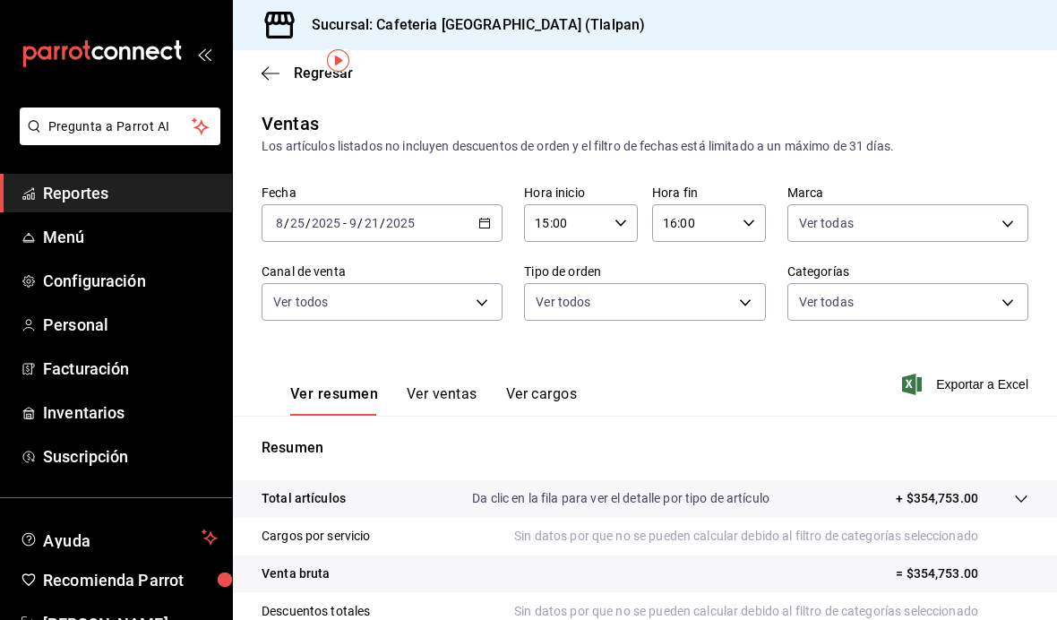
click at [65, 198] on span "Reportes" at bounding box center [130, 193] width 175 height 24
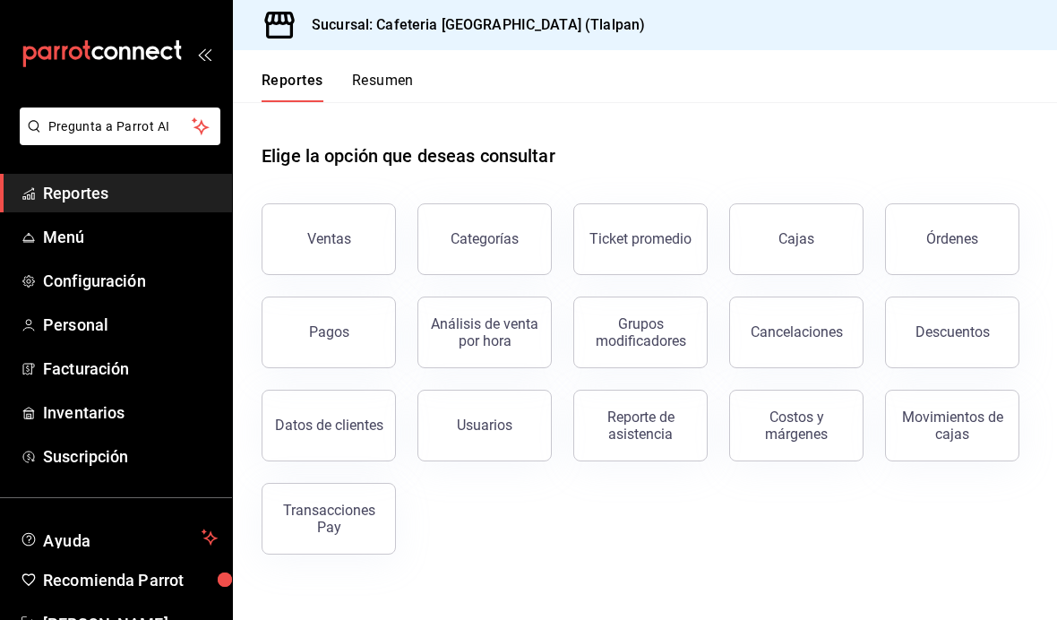
click at [515, 315] on div "Análisis de venta por hora" at bounding box center [484, 332] width 111 height 34
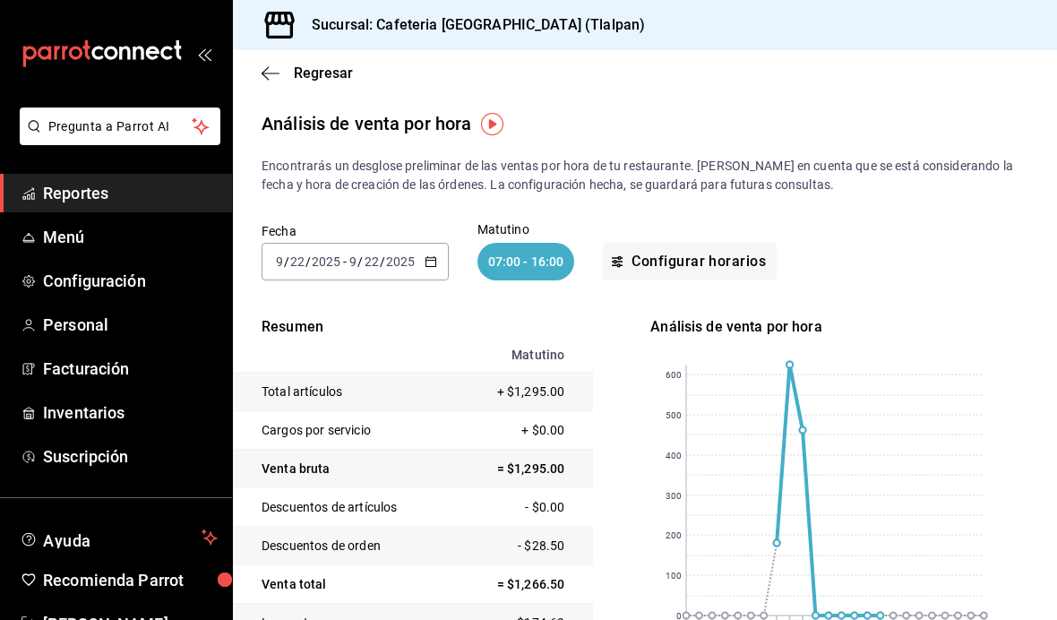
click at [432, 265] on icon "button" at bounding box center [431, 261] width 13 height 13
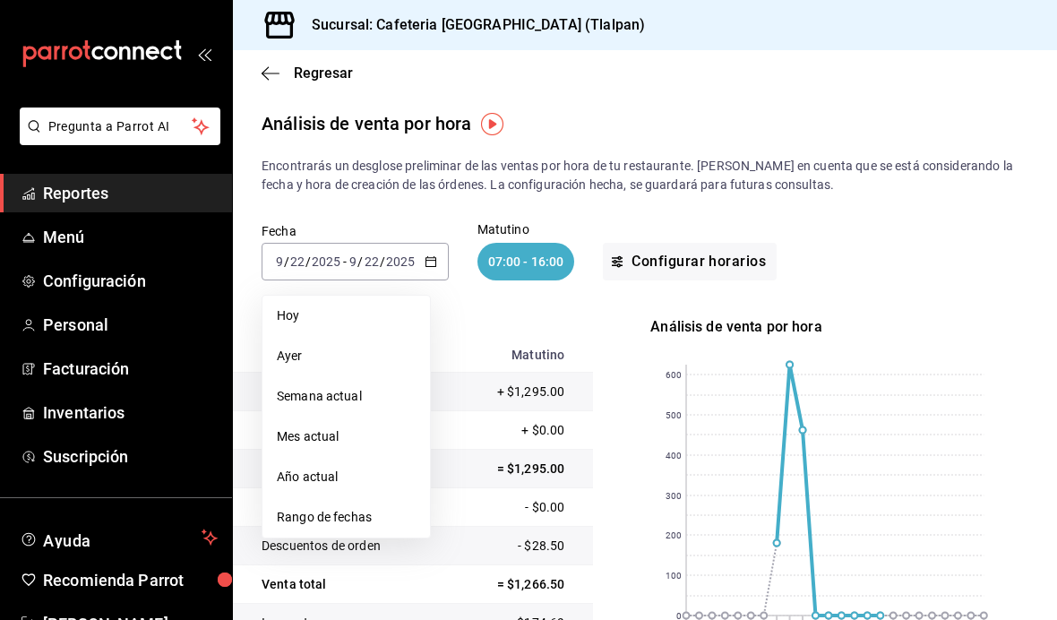
click at [367, 518] on span "Rango de fechas" at bounding box center [346, 517] width 139 height 19
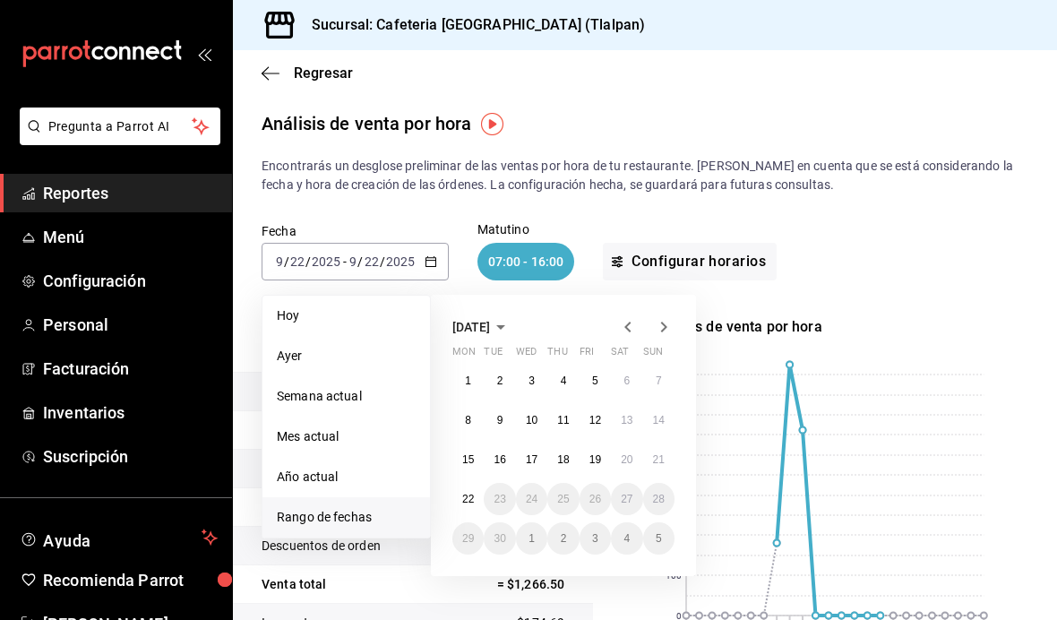
click at [626, 337] on icon "button" at bounding box center [628, 327] width 22 height 22
click at [472, 547] on button "25" at bounding box center [468, 538] width 31 height 32
click at [663, 324] on icon "button" at bounding box center [664, 327] width 6 height 11
click at [660, 462] on abbr "21" at bounding box center [659, 459] width 12 height 13
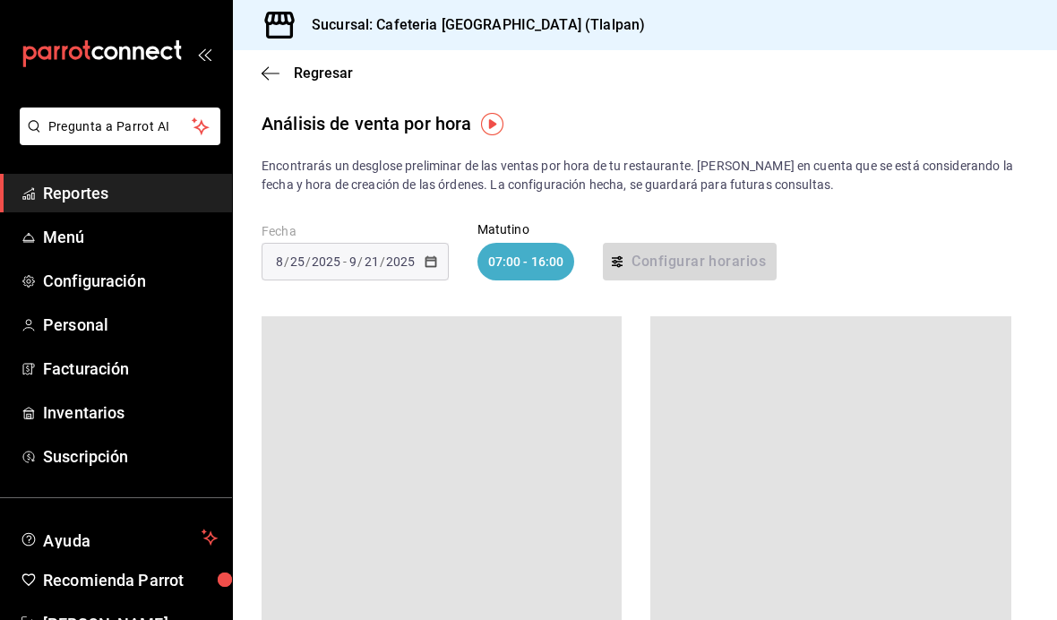
click at [519, 271] on div "07:00 - 16:00" at bounding box center [527, 262] width 98 height 38
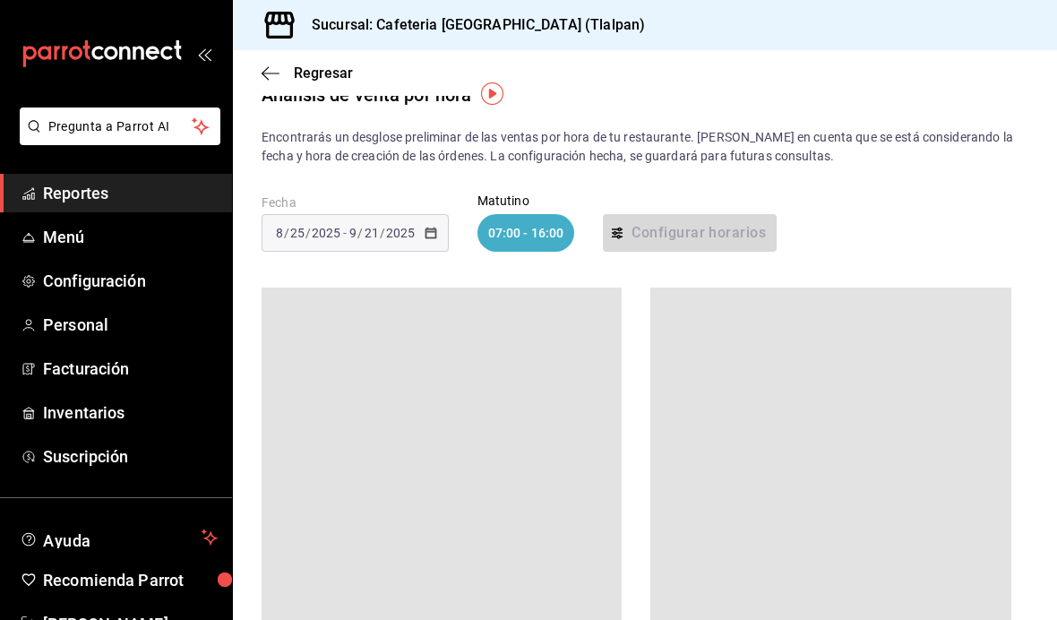
scroll to position [30, 0]
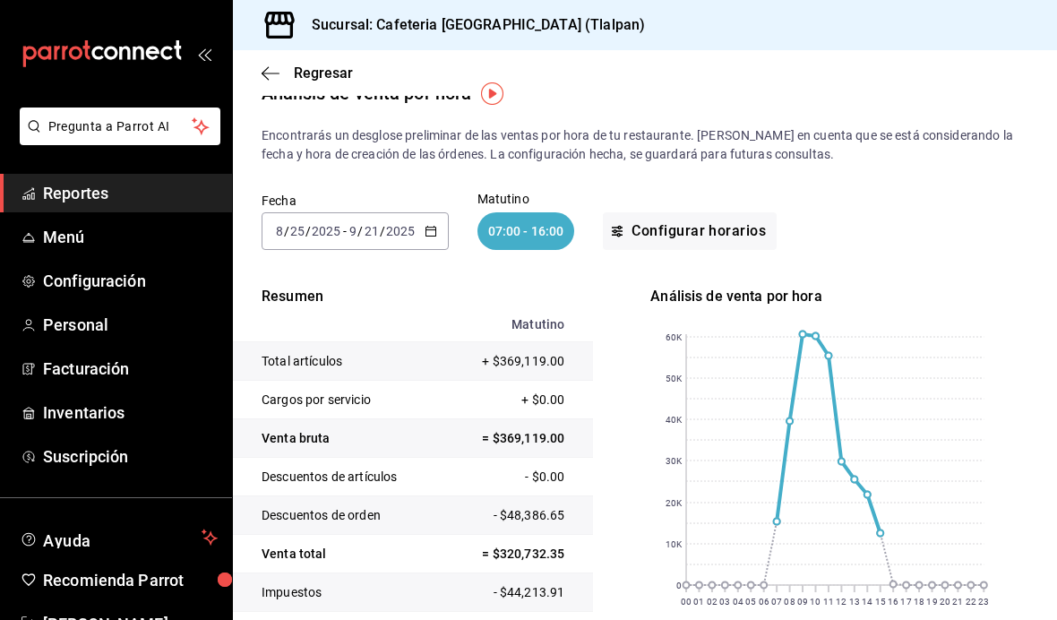
click at [555, 235] on div "07:00 - 16:00" at bounding box center [527, 231] width 98 height 38
click at [512, 255] on div "Fecha [DATE] [DATE] - [DATE] [DATE] Matutino 07:00 - 16:00 Configurar horarios" at bounding box center [645, 221] width 767 height 115
click at [530, 211] on div "Matutino 07:00 - 16:00" at bounding box center [527, 221] width 98 height 57
click at [545, 220] on div "07:00 - 16:00" at bounding box center [527, 231] width 98 height 38
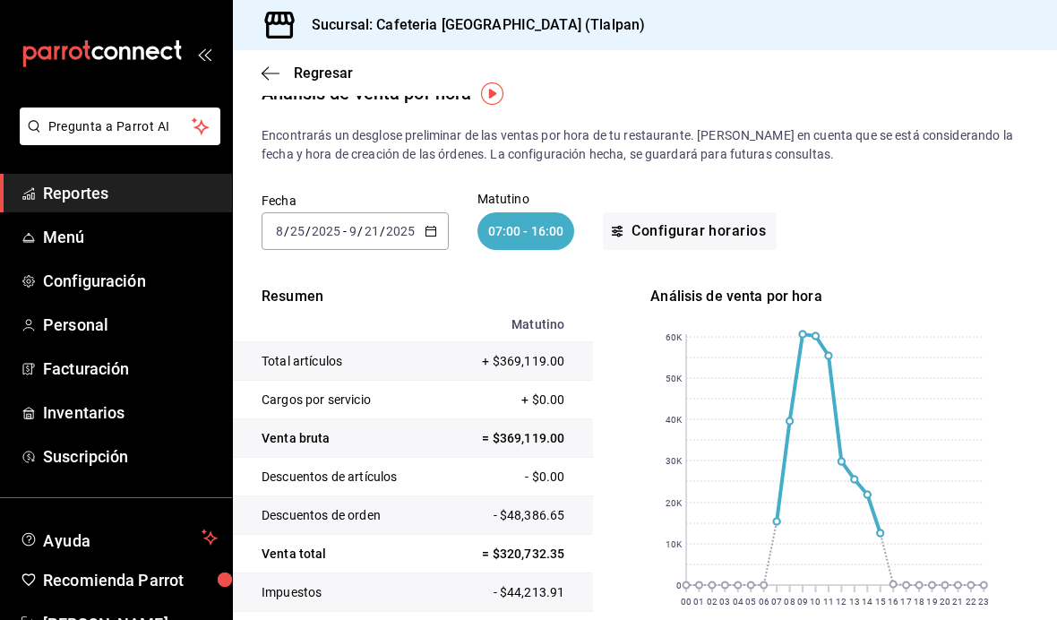
click at [705, 247] on button "Configurar horarios" at bounding box center [690, 231] width 174 height 38
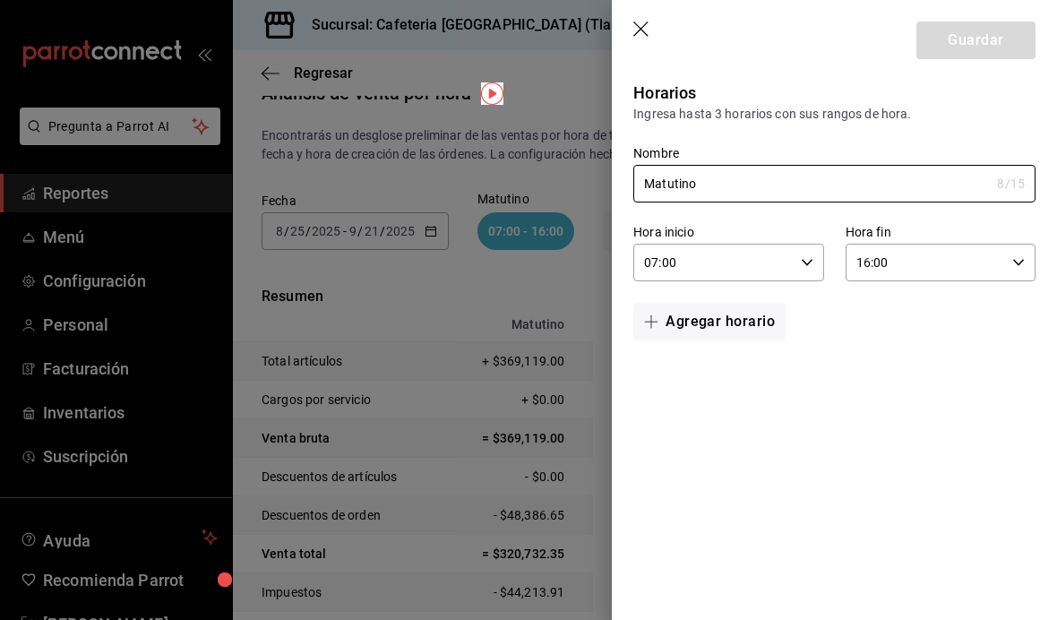
click at [635, 44] on header "Guardar" at bounding box center [834, 36] width 445 height 73
click at [646, 30] on icon "button" at bounding box center [643, 31] width 18 height 18
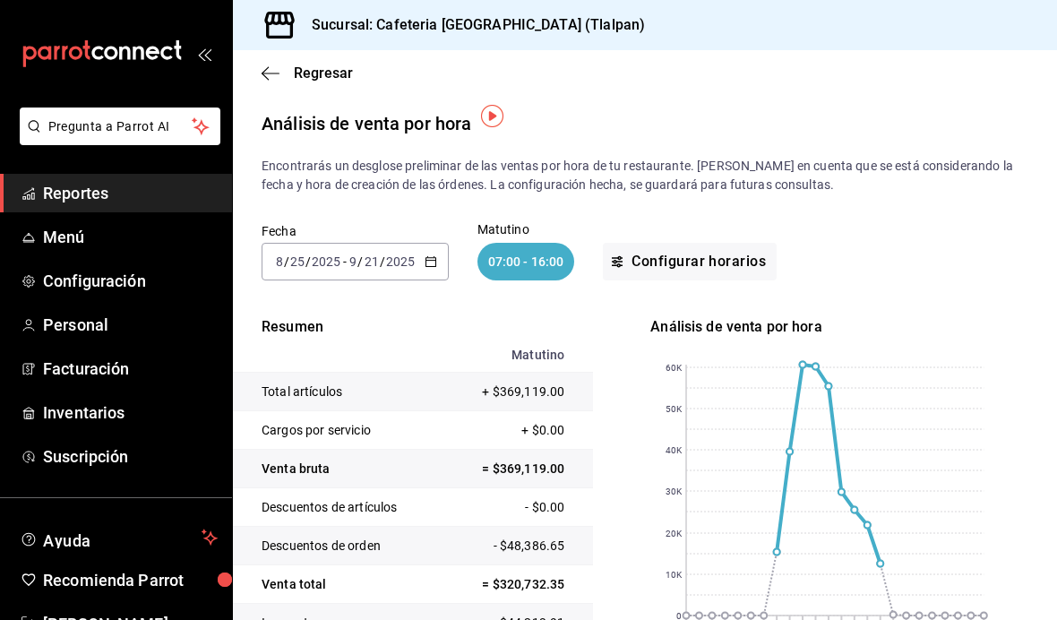
scroll to position [0, 0]
click at [533, 243] on div "07:00 - 16:00" at bounding box center [527, 262] width 98 height 38
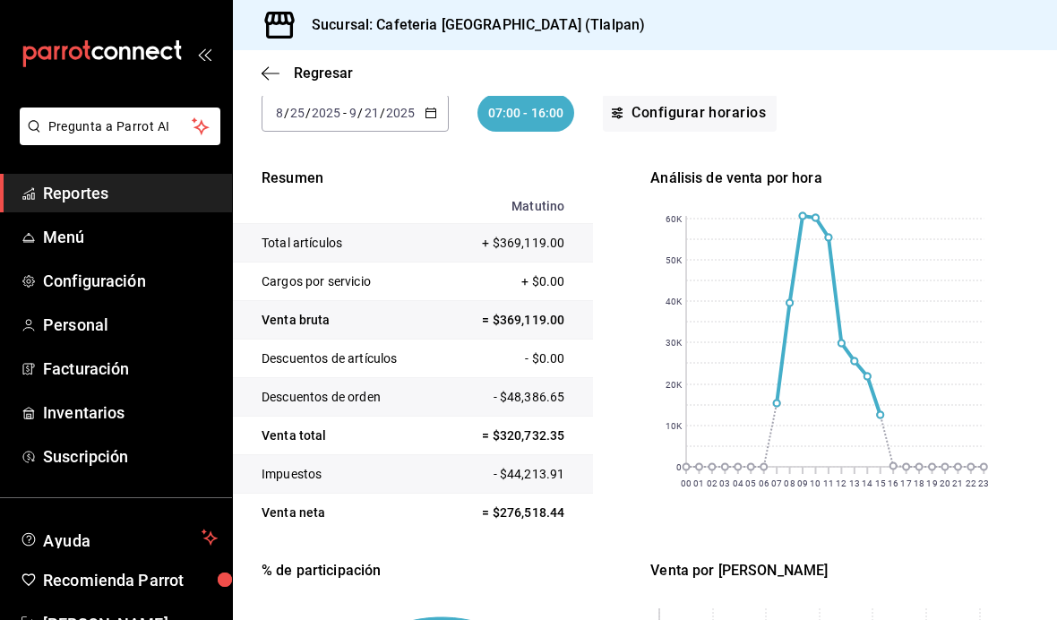
scroll to position [151, 0]
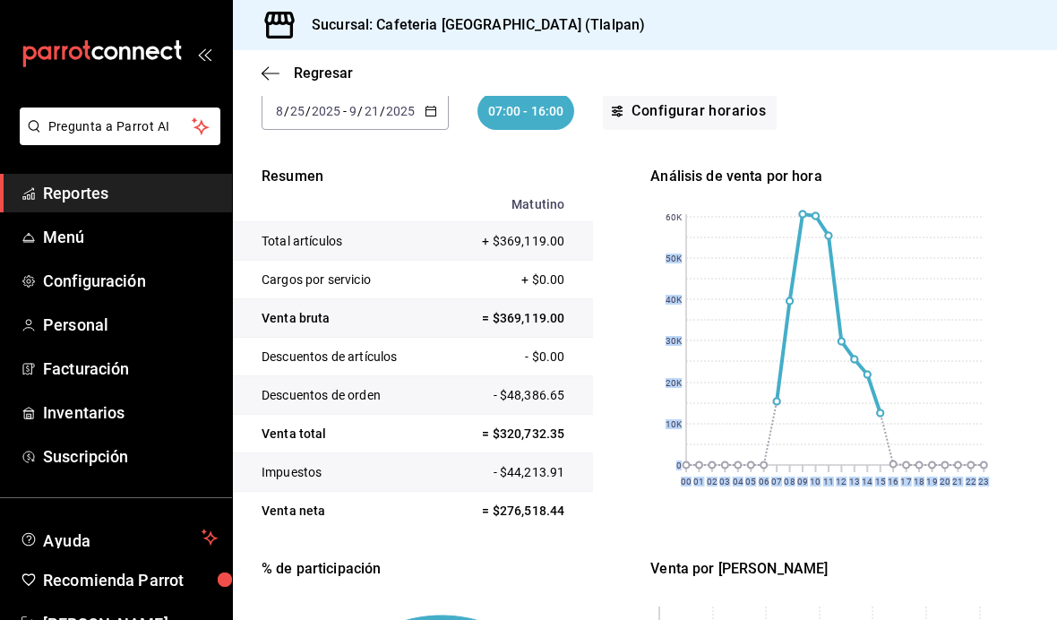
click at [1056, 263] on div "Encontrarás un desglose preliminar de las ventas por hora de tu restaurante. [P…" at bounding box center [645, 477] width 824 height 943
click at [862, 376] on rect at bounding box center [834, 339] width 297 height 251
click at [901, 363] on rect at bounding box center [834, 339] width 297 height 251
click at [899, 448] on rect at bounding box center [834, 339] width 297 height 251
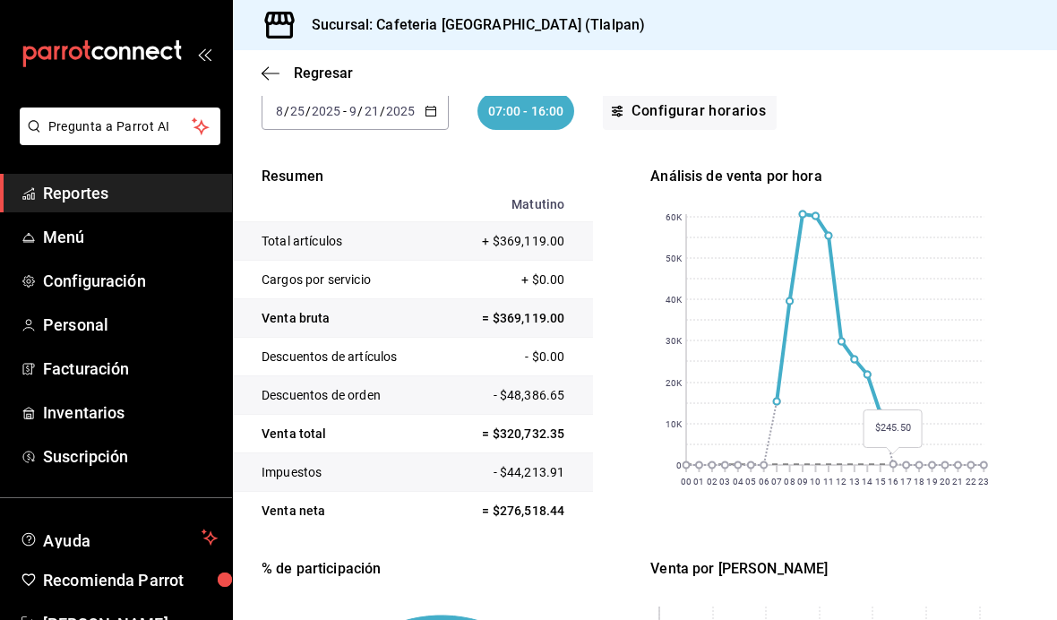
click at [910, 367] on rect at bounding box center [834, 339] width 297 height 251
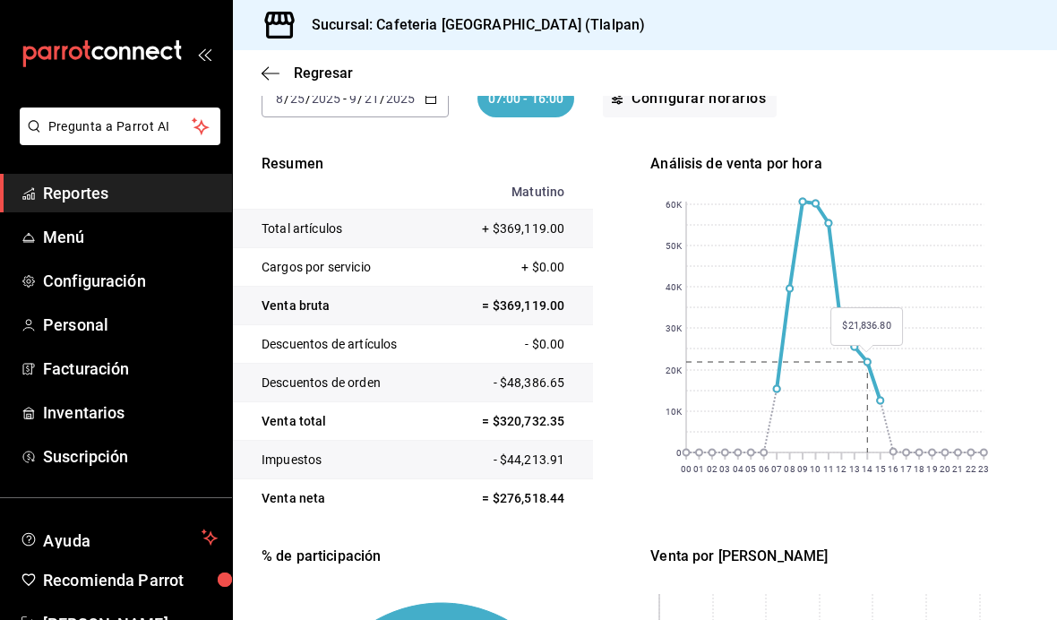
scroll to position [165, 0]
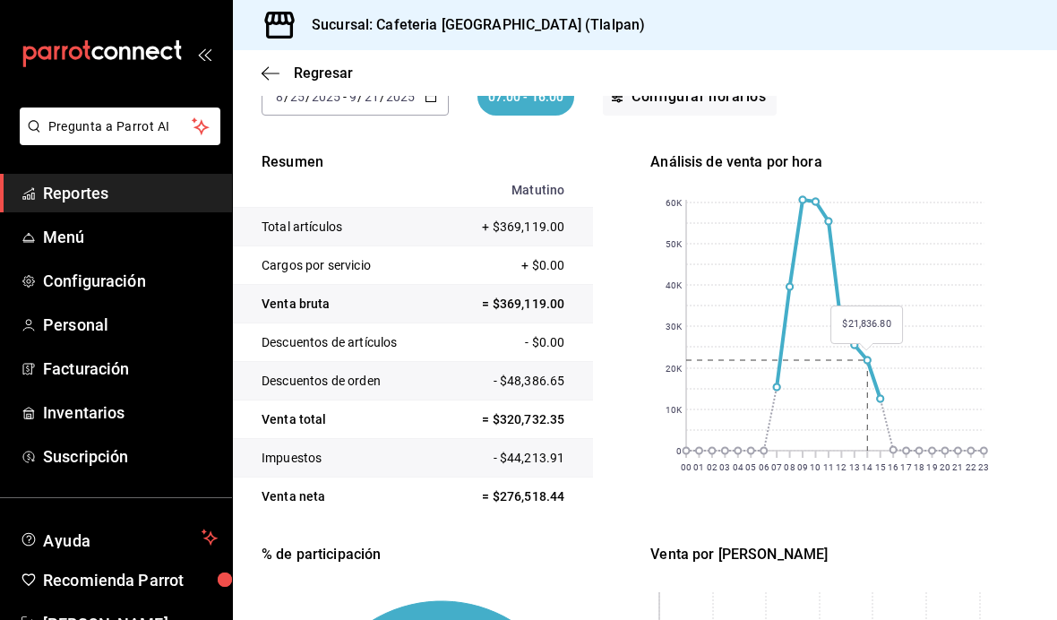
click at [889, 390] on rect at bounding box center [834, 325] width 297 height 251
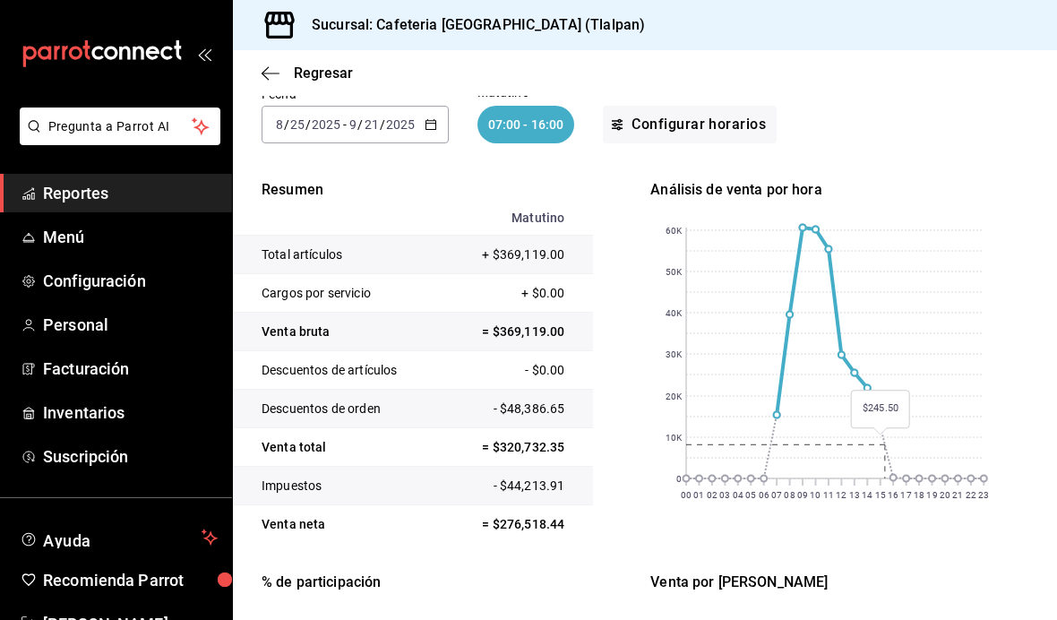
click at [895, 465] on rect at bounding box center [834, 353] width 297 height 251
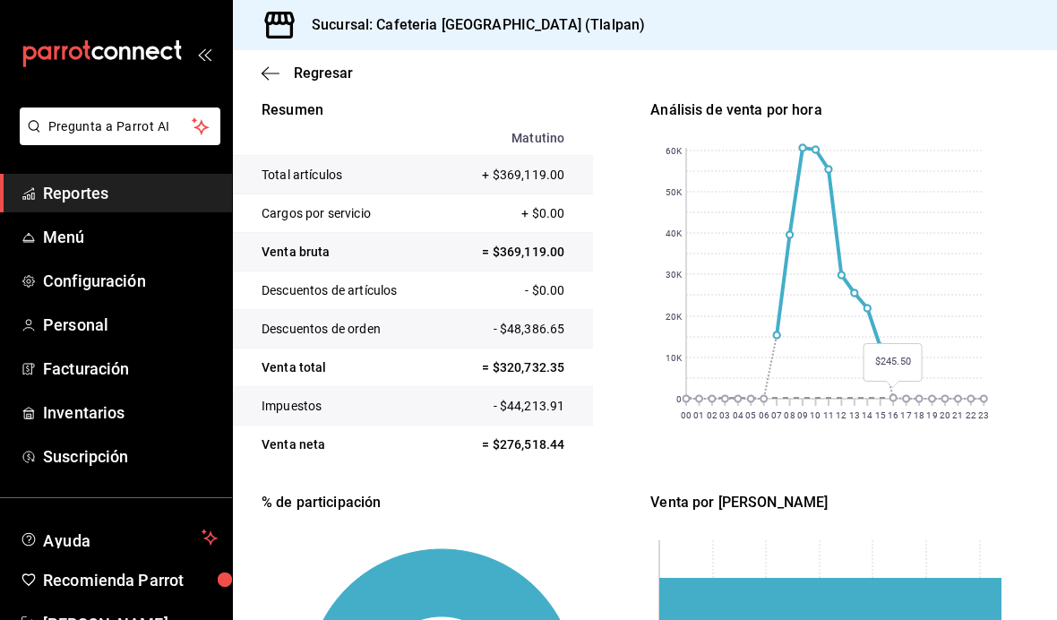
scroll to position [229, 0]
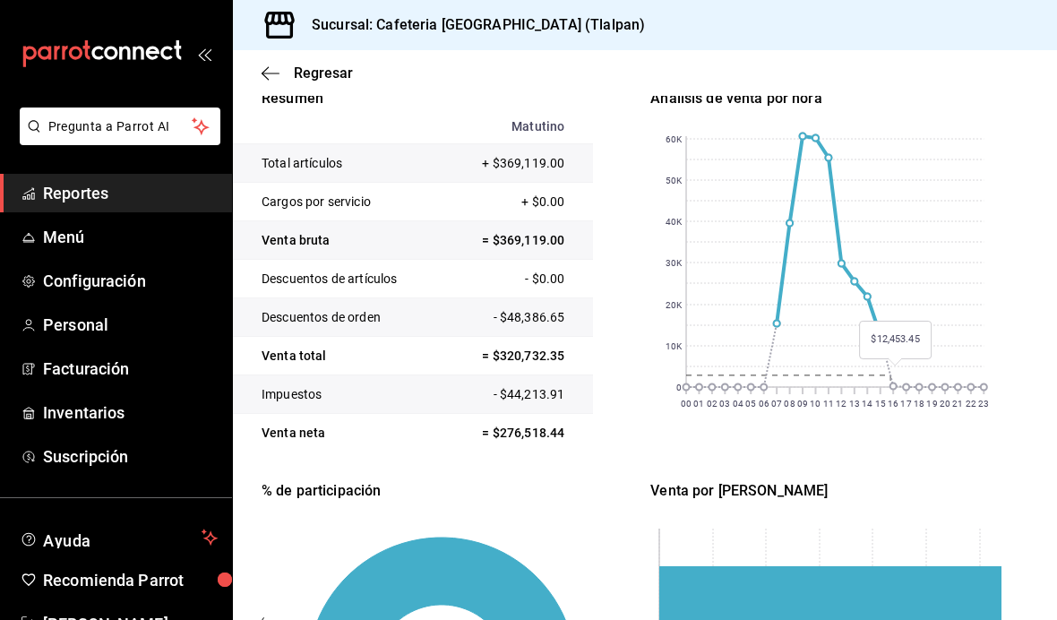
click at [888, 348] on rect at bounding box center [834, 261] width 297 height 251
click at [893, 370] on rect at bounding box center [834, 261] width 297 height 251
click at [889, 322] on rect at bounding box center [834, 261] width 297 height 251
click at [896, 375] on rect at bounding box center [834, 261] width 297 height 251
click at [888, 344] on rect at bounding box center [834, 261] width 297 height 251
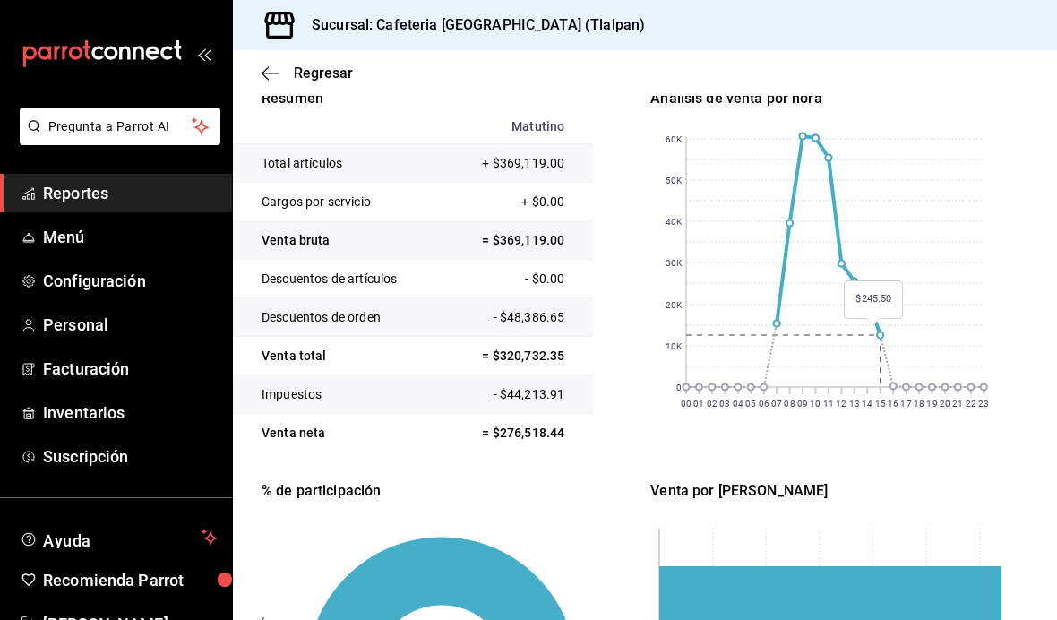
click at [895, 369] on rect at bounding box center [834, 261] width 297 height 251
click at [885, 332] on rect at bounding box center [834, 261] width 297 height 251
click at [901, 366] on rect at bounding box center [834, 261] width 297 height 251
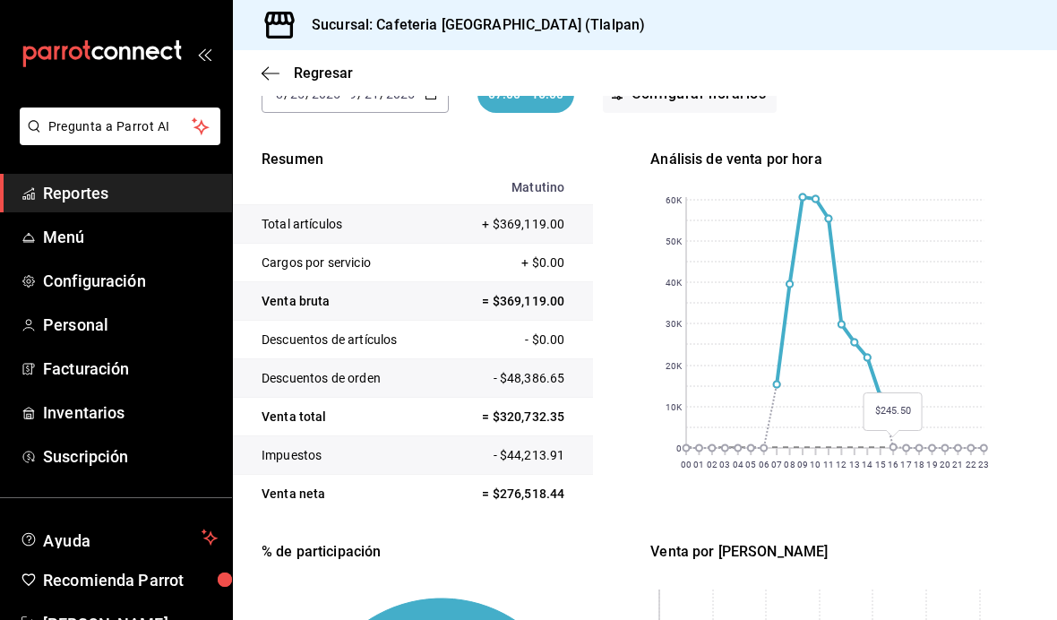
scroll to position [178, 0]
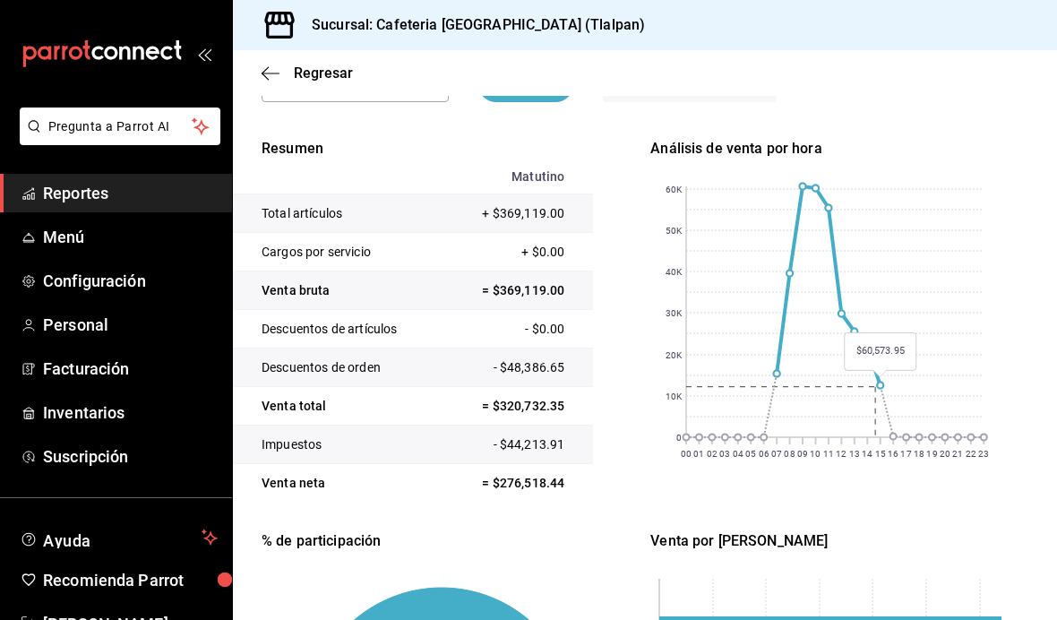
click at [805, 186] on rect at bounding box center [834, 311] width 297 height 251
click at [893, 373] on rect at bounding box center [834, 311] width 297 height 251
click at [901, 418] on rect at bounding box center [834, 311] width 297 height 251
click at [286, 82] on div "Regresar" at bounding box center [645, 73] width 824 height 46
click at [100, 196] on span "Reportes" at bounding box center [130, 193] width 175 height 24
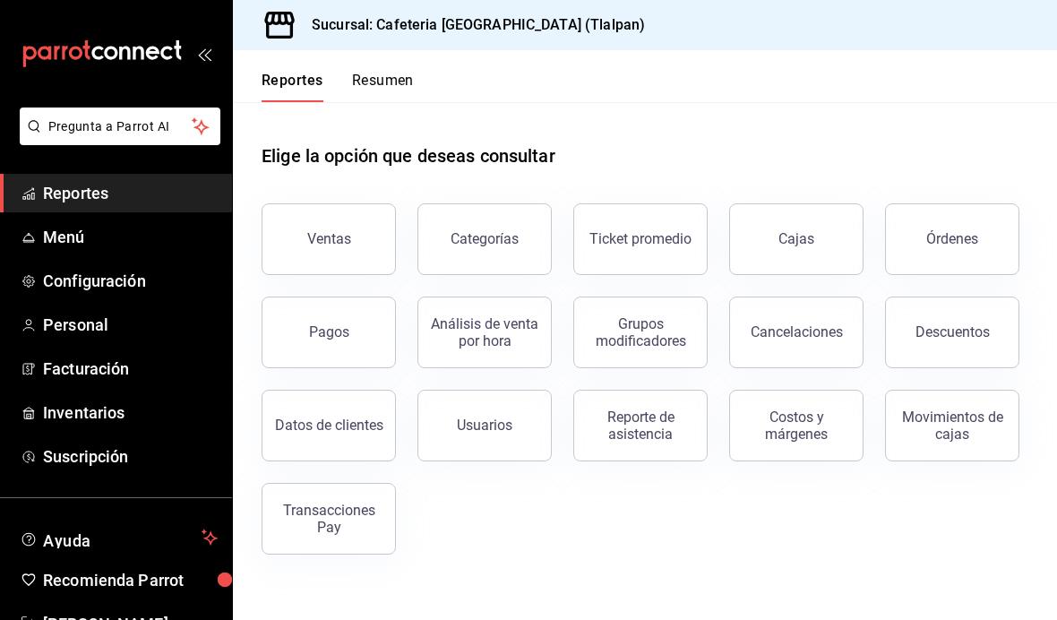
click at [312, 352] on button "Pagos" at bounding box center [329, 333] width 134 height 72
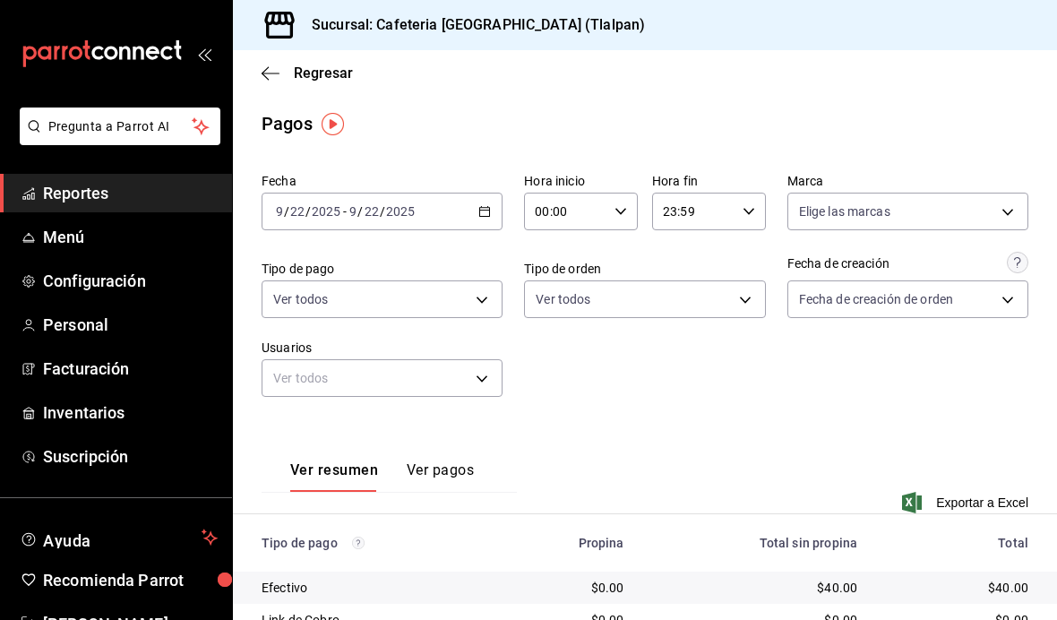
click at [487, 206] on icon "button" at bounding box center [485, 211] width 13 height 13
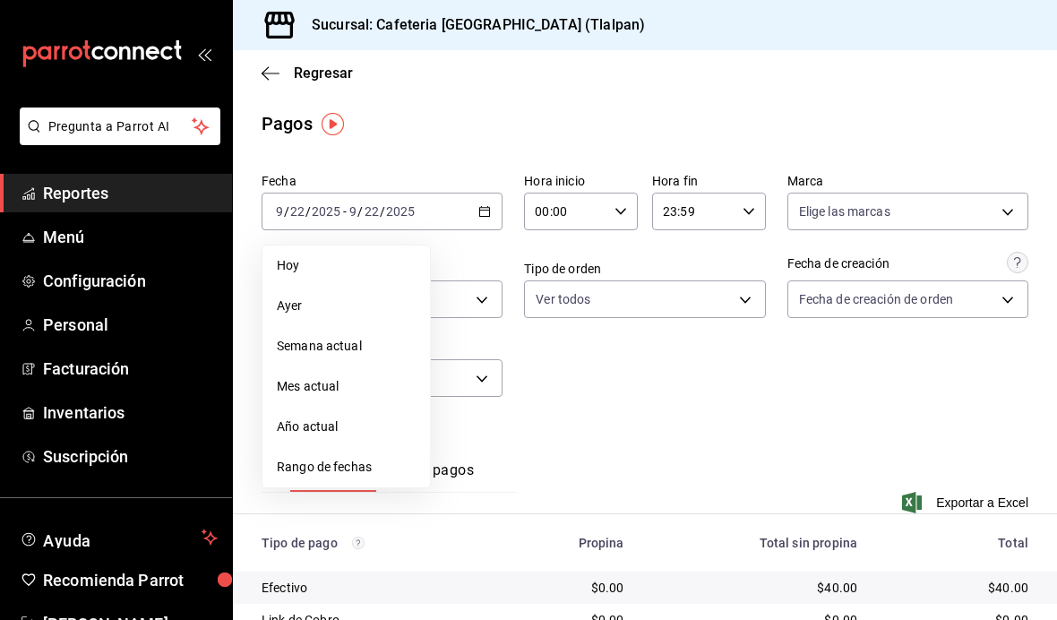
click at [382, 474] on span "Rango de fechas" at bounding box center [346, 467] width 139 height 19
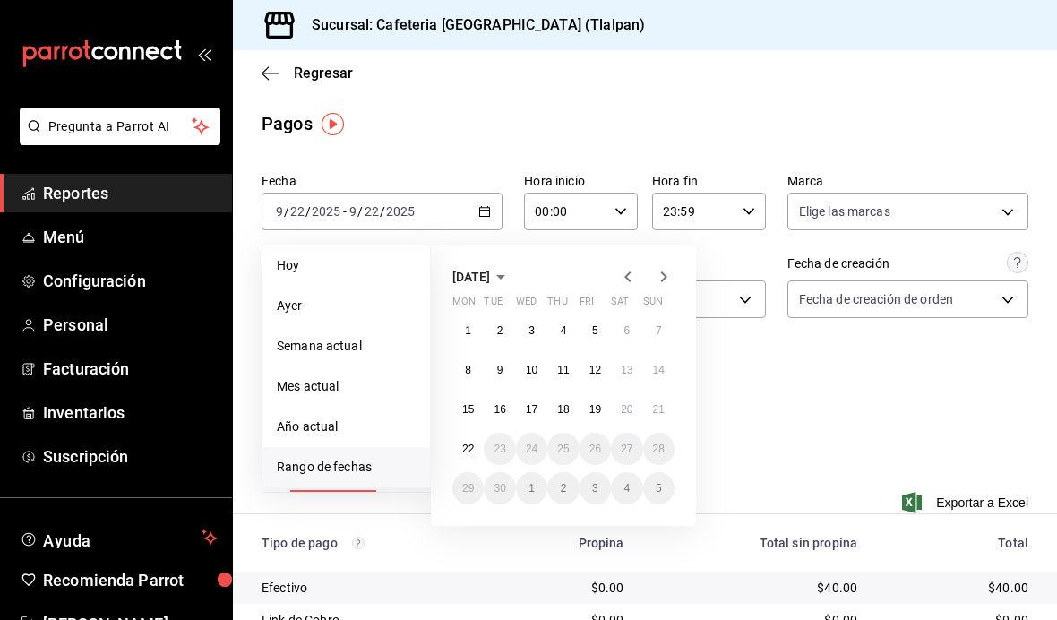
click at [632, 279] on icon "button" at bounding box center [628, 277] width 22 height 22
click at [478, 491] on button "25" at bounding box center [468, 488] width 31 height 32
click at [667, 270] on icon "button" at bounding box center [664, 277] width 22 height 22
click at [651, 417] on button "21" at bounding box center [658, 409] width 31 height 32
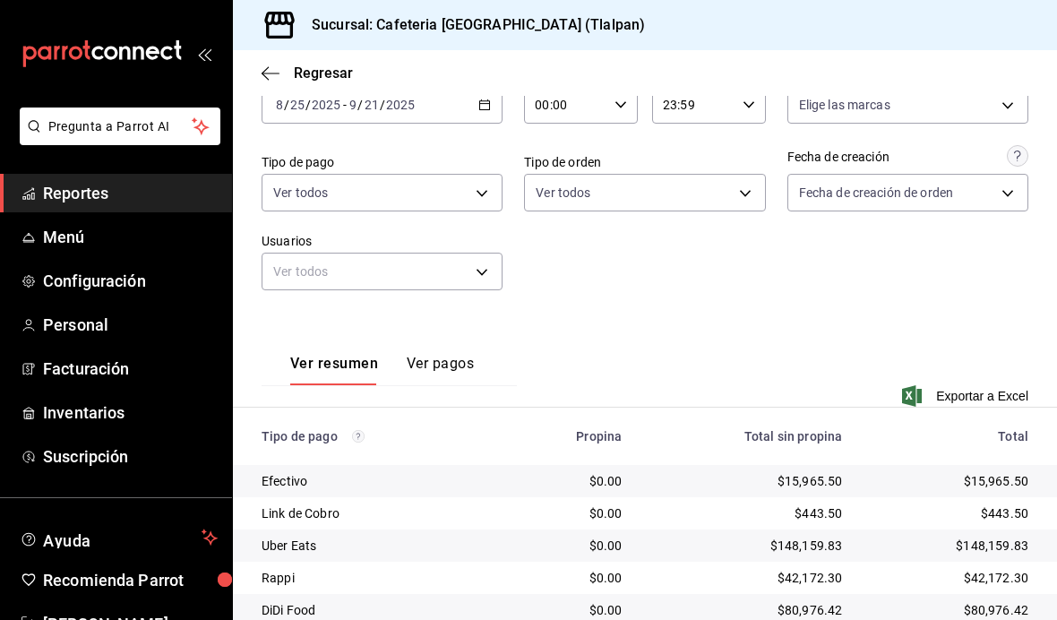
scroll to position [106, 0]
click at [103, 185] on span "Reportes" at bounding box center [130, 193] width 175 height 24
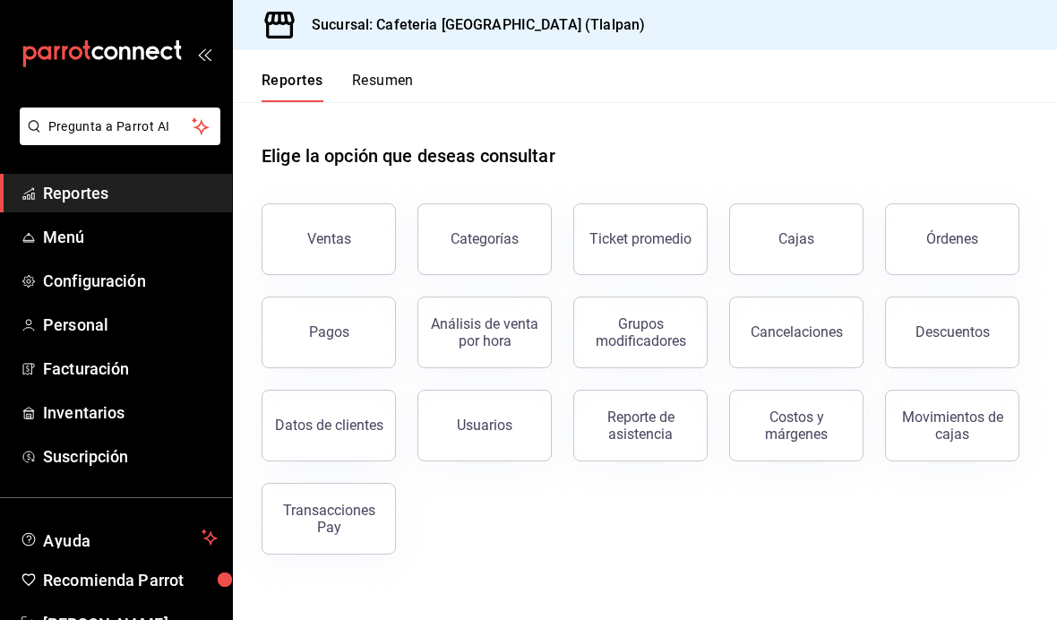
click at [338, 517] on div "Transacciones Pay" at bounding box center [328, 519] width 111 height 34
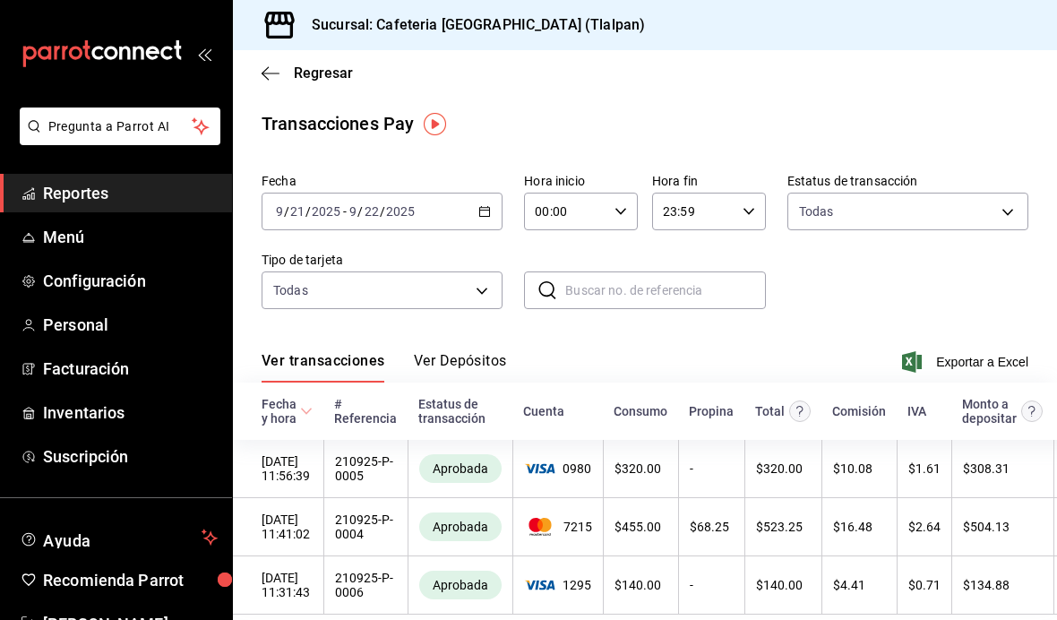
click at [487, 206] on icon "button" at bounding box center [485, 211] width 13 height 13
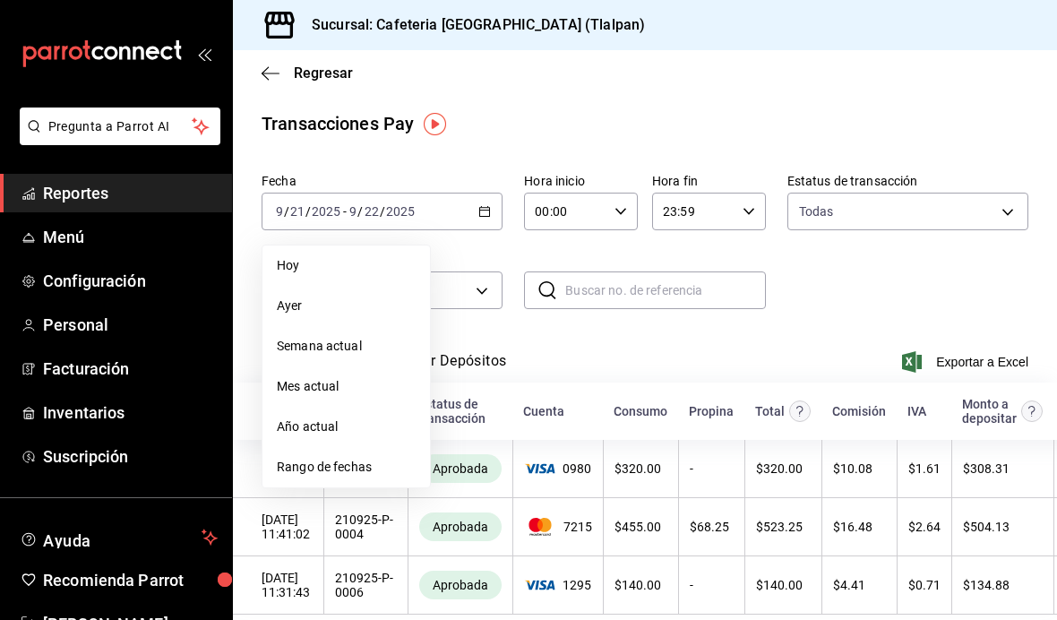
click at [370, 458] on span "Rango de fechas" at bounding box center [346, 467] width 139 height 19
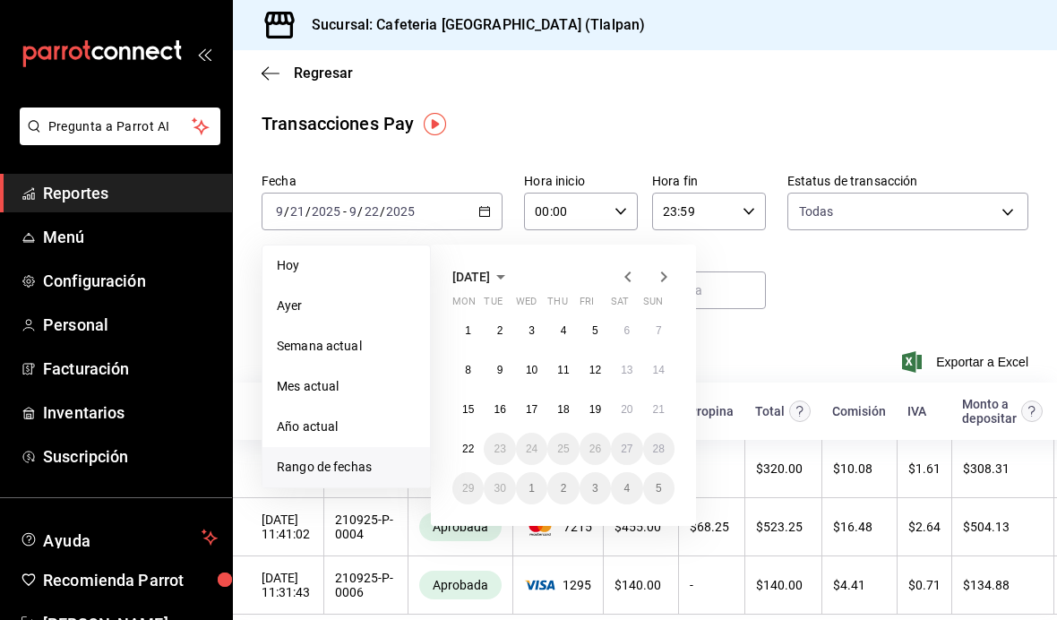
scroll to position [64, 0]
click at [629, 403] on abbr "20" at bounding box center [627, 409] width 12 height 13
click at [475, 433] on button "22" at bounding box center [468, 449] width 31 height 32
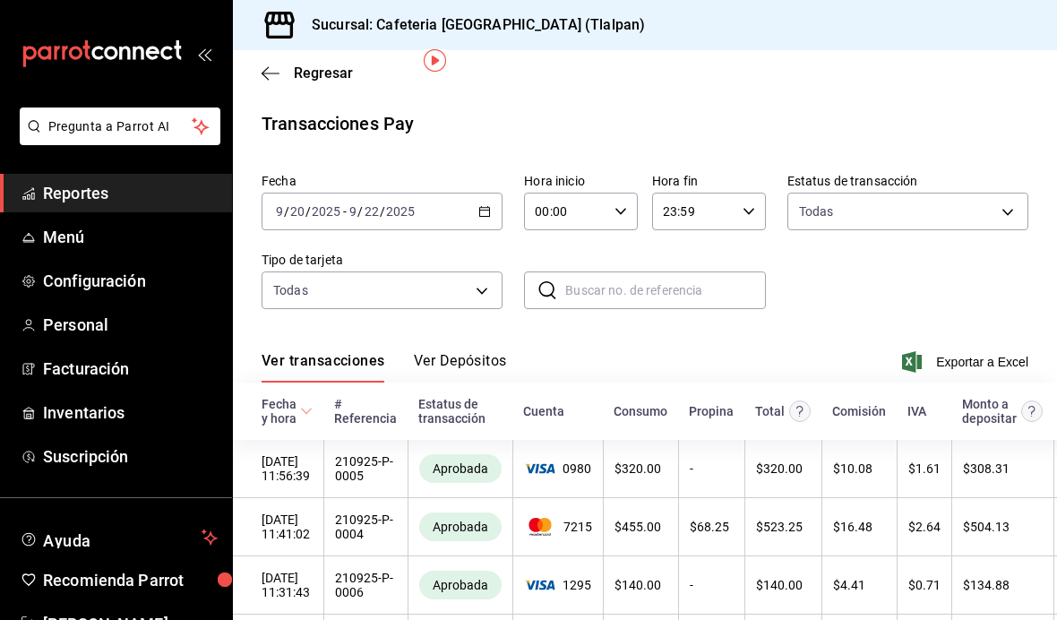
click at [478, 352] on button "Ver Depósitos" at bounding box center [460, 367] width 93 height 30
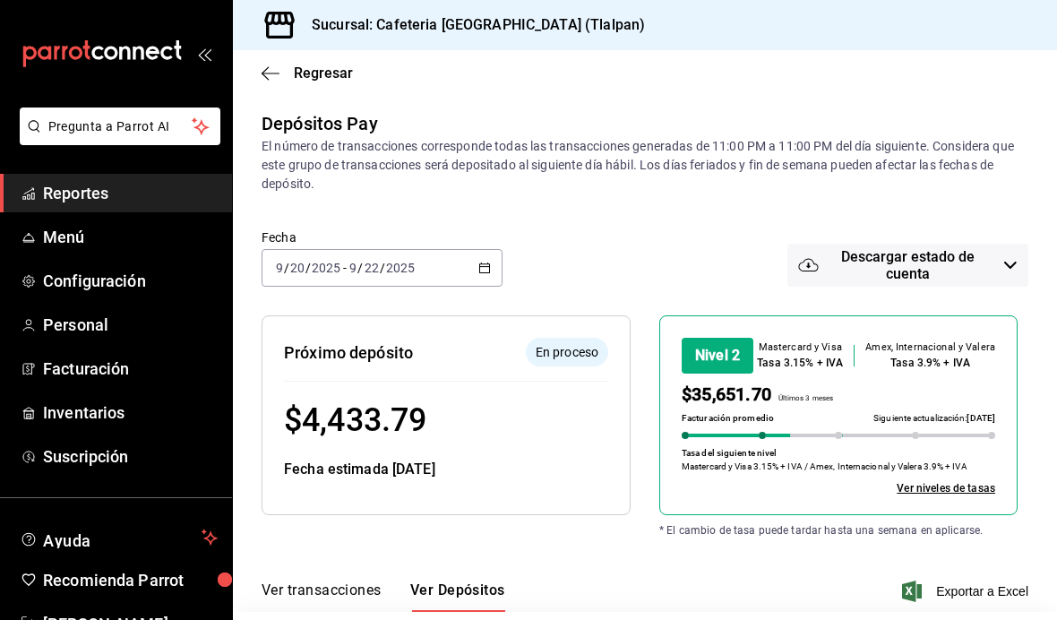
click at [482, 267] on \(Stroke\) "button" at bounding box center [485, 266] width 10 height 1
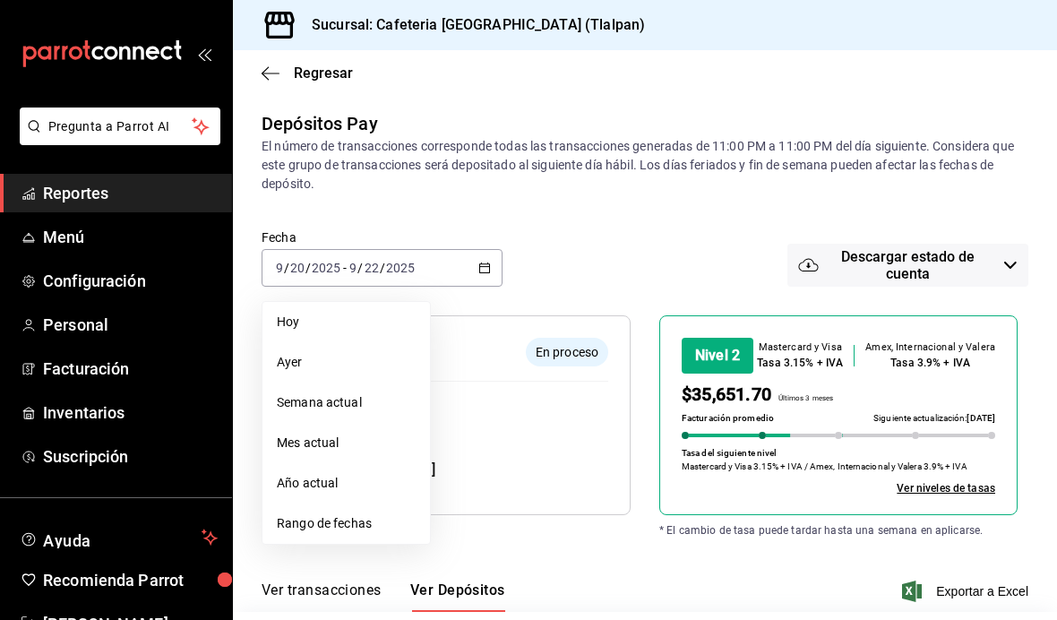
click at [374, 527] on span "Rango de fechas" at bounding box center [346, 523] width 139 height 19
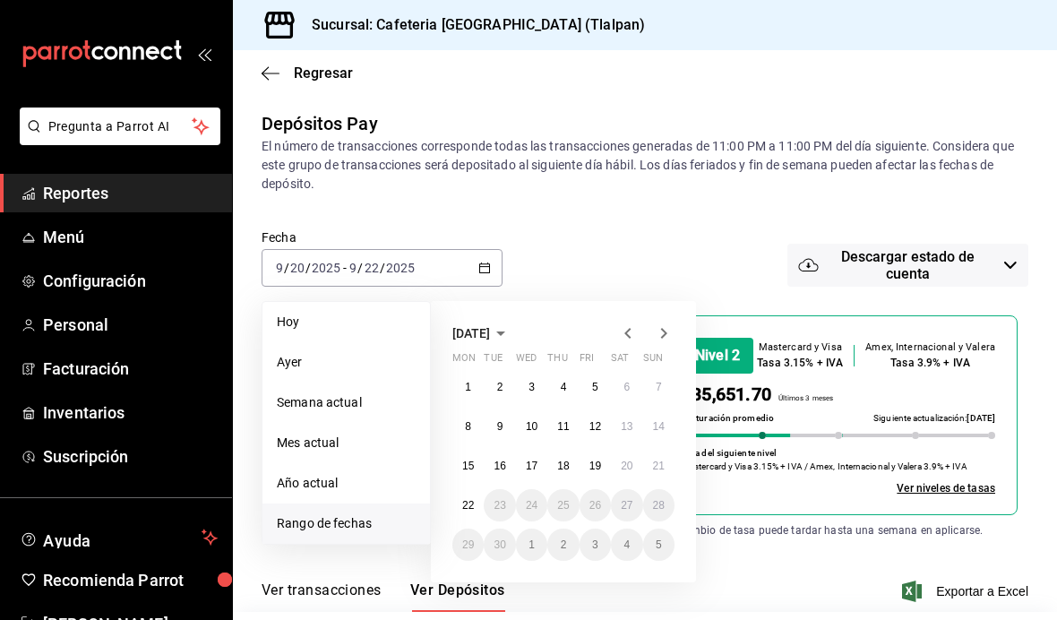
click at [633, 461] on abbr "20" at bounding box center [627, 466] width 12 height 13
click at [470, 513] on button "22" at bounding box center [468, 505] width 31 height 32
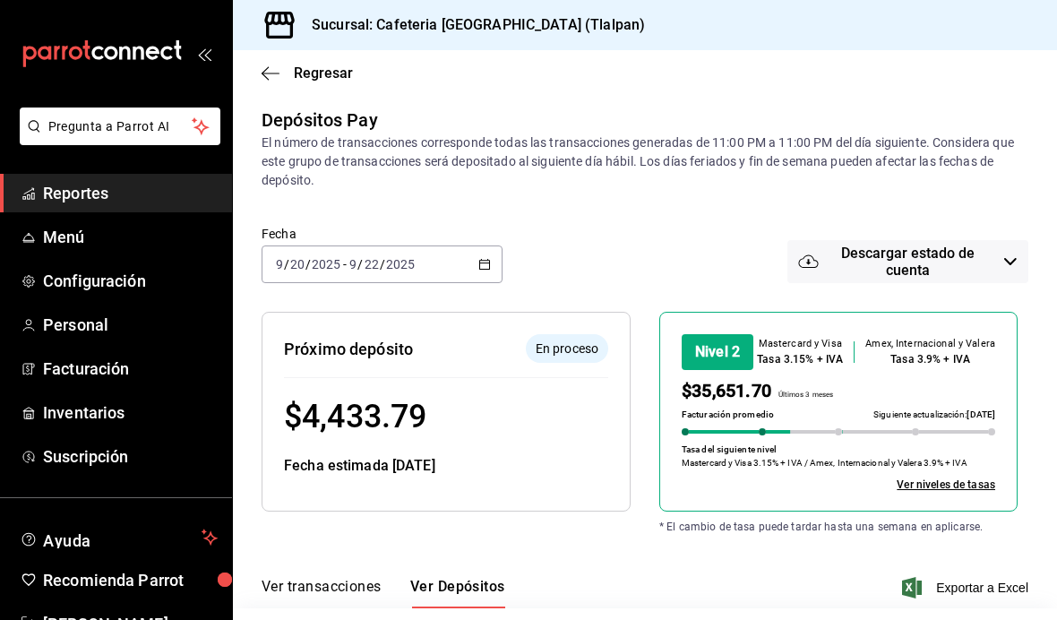
scroll to position [64, 0]
